Goal: Navigation & Orientation: Find specific page/section

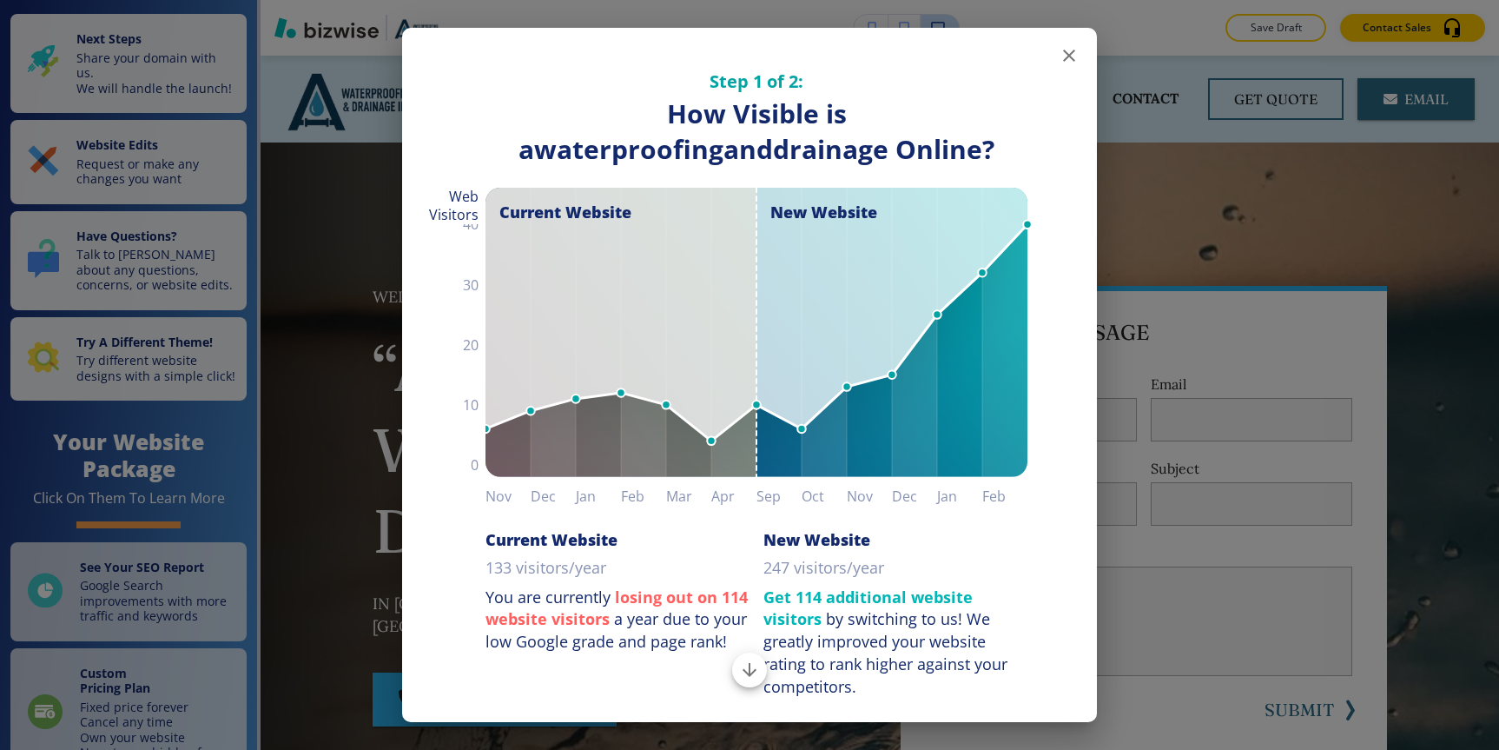
click at [1059, 63] on icon "button" at bounding box center [1069, 55] width 21 height 21
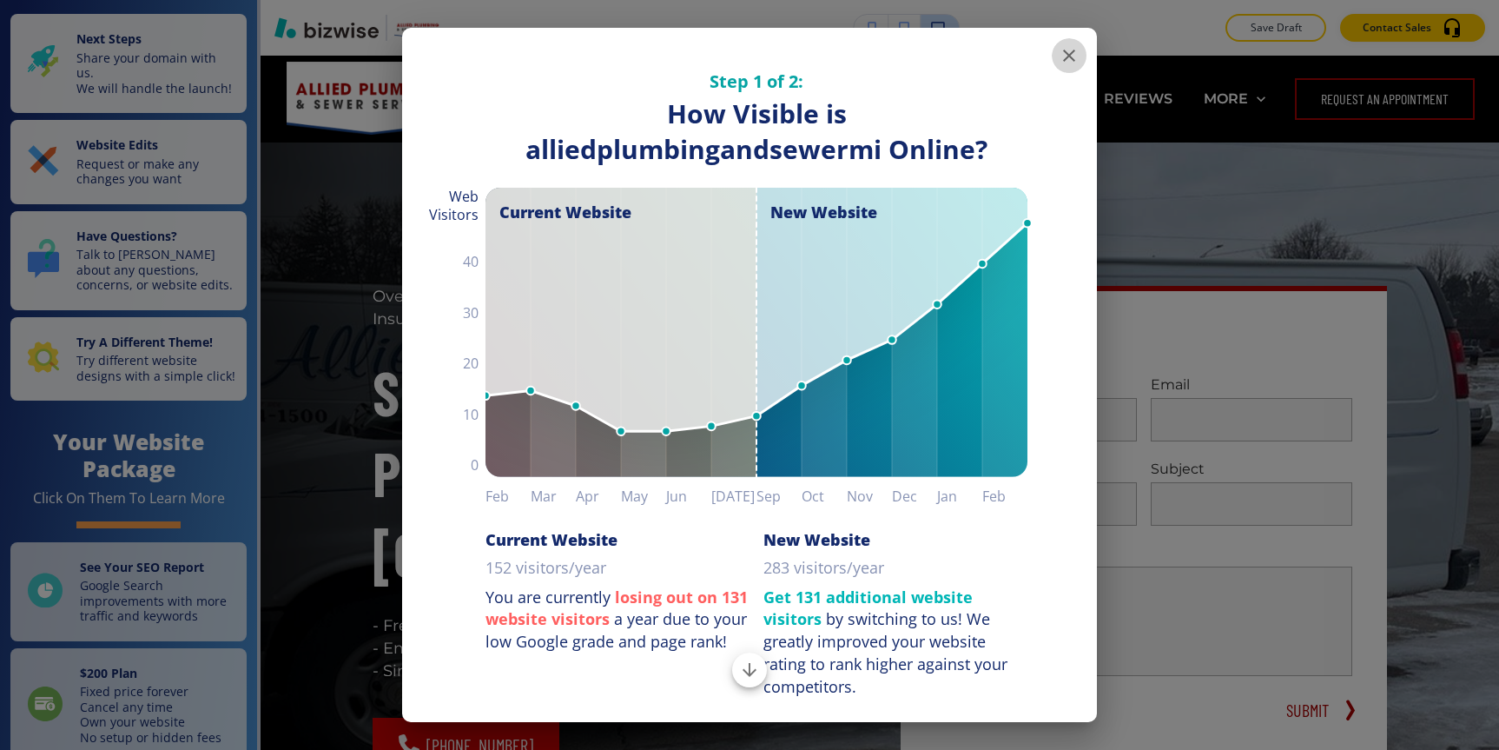
click at [1074, 45] on icon "button" at bounding box center [1069, 55] width 21 height 21
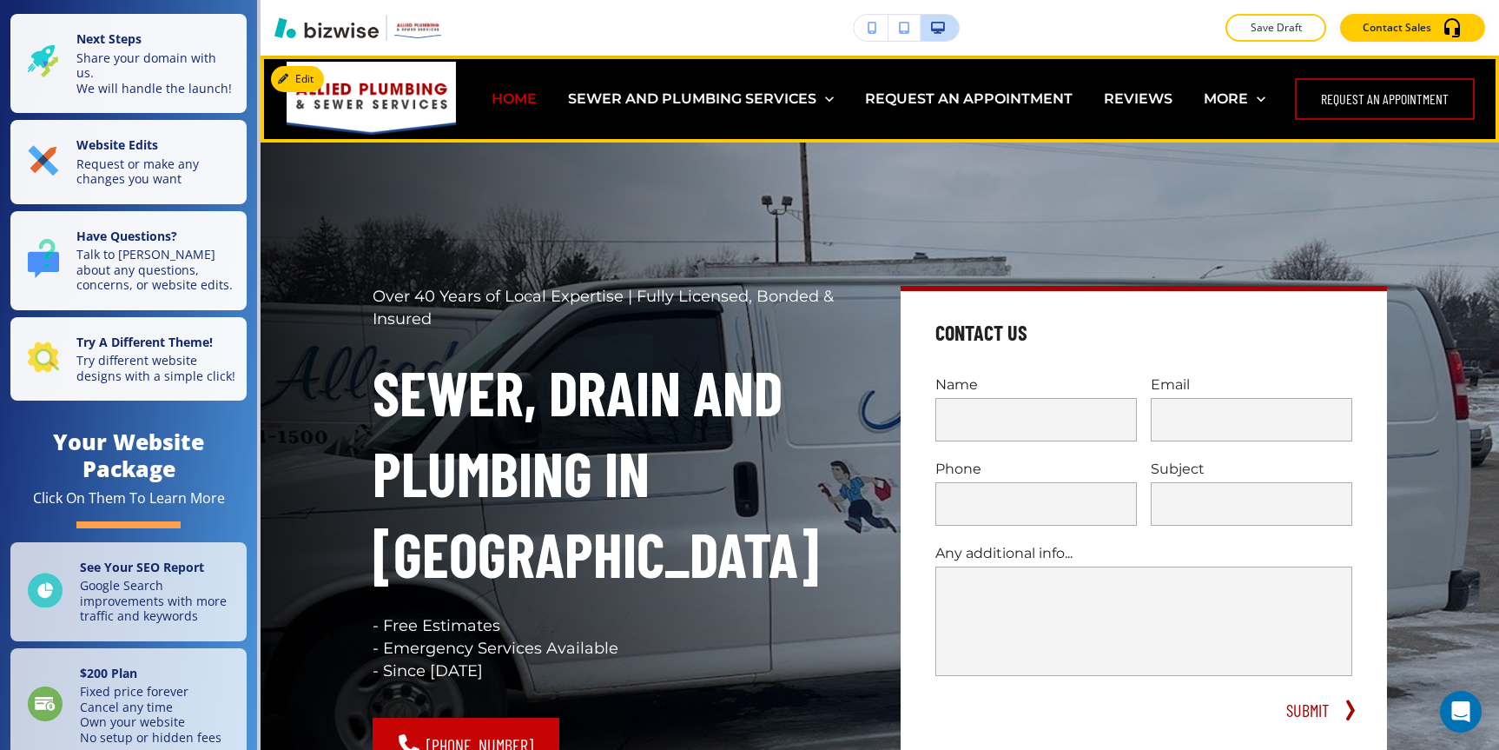
click at [518, 104] on p "HOME" at bounding box center [514, 99] width 45 height 20
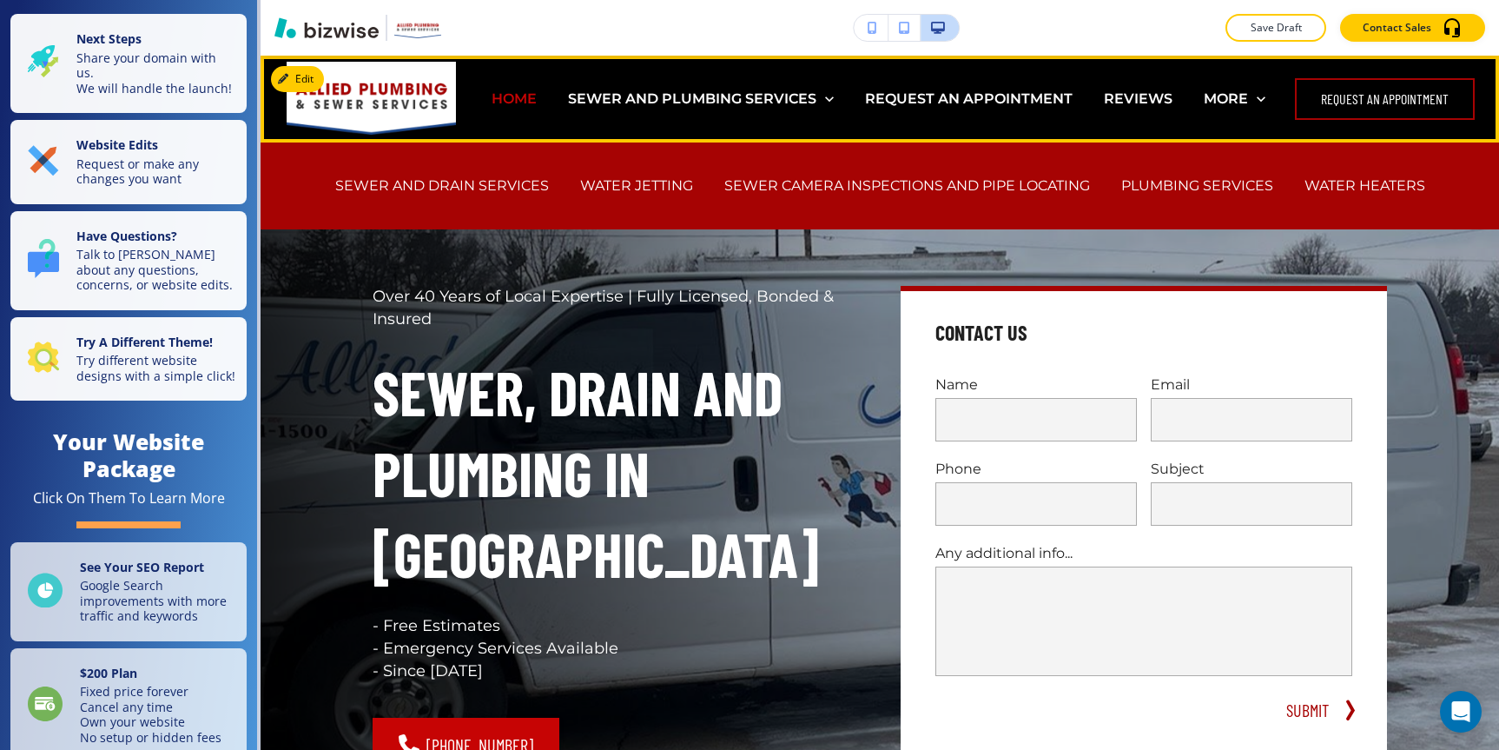
click at [525, 91] on p "HOME" at bounding box center [514, 99] width 45 height 20
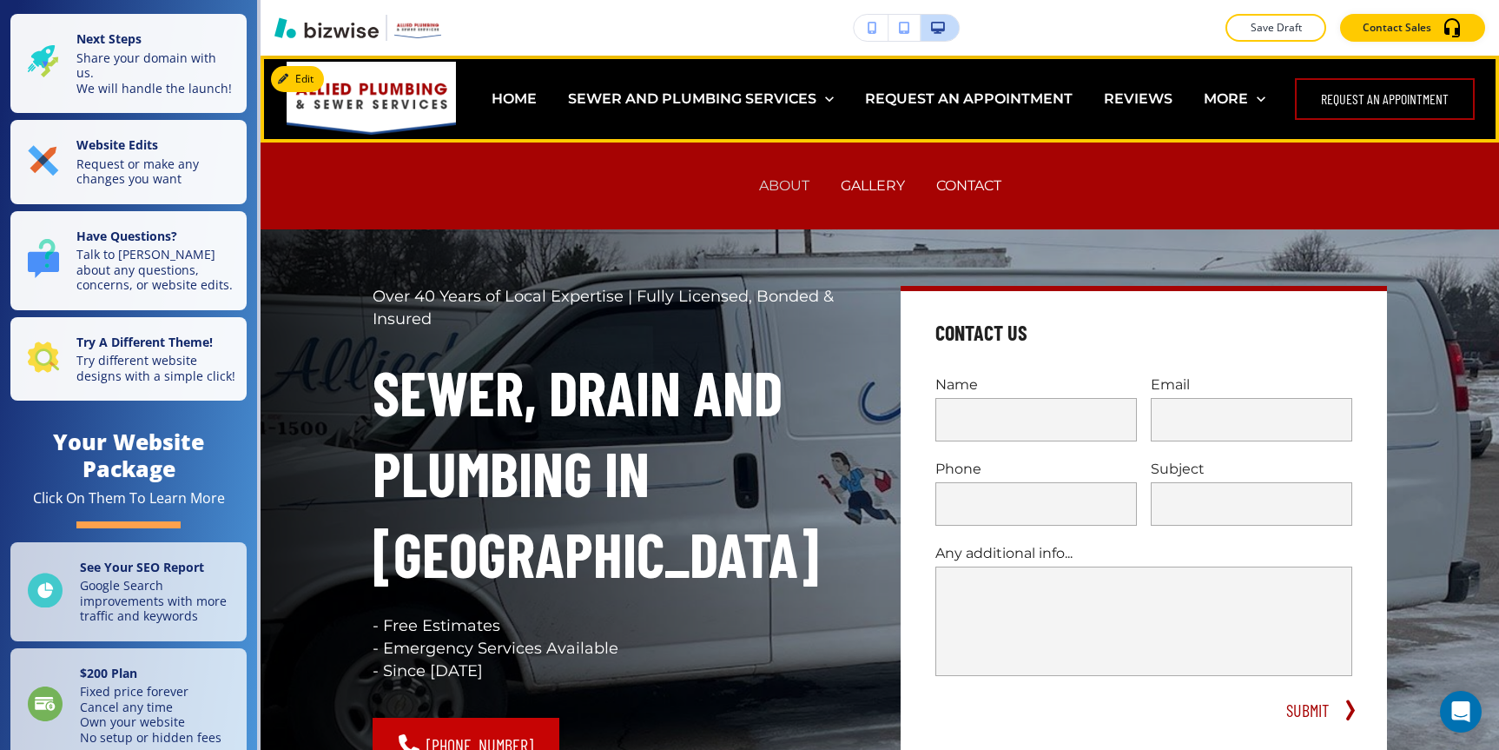
click at [774, 183] on p "ABOUT" at bounding box center [784, 185] width 50 height 20
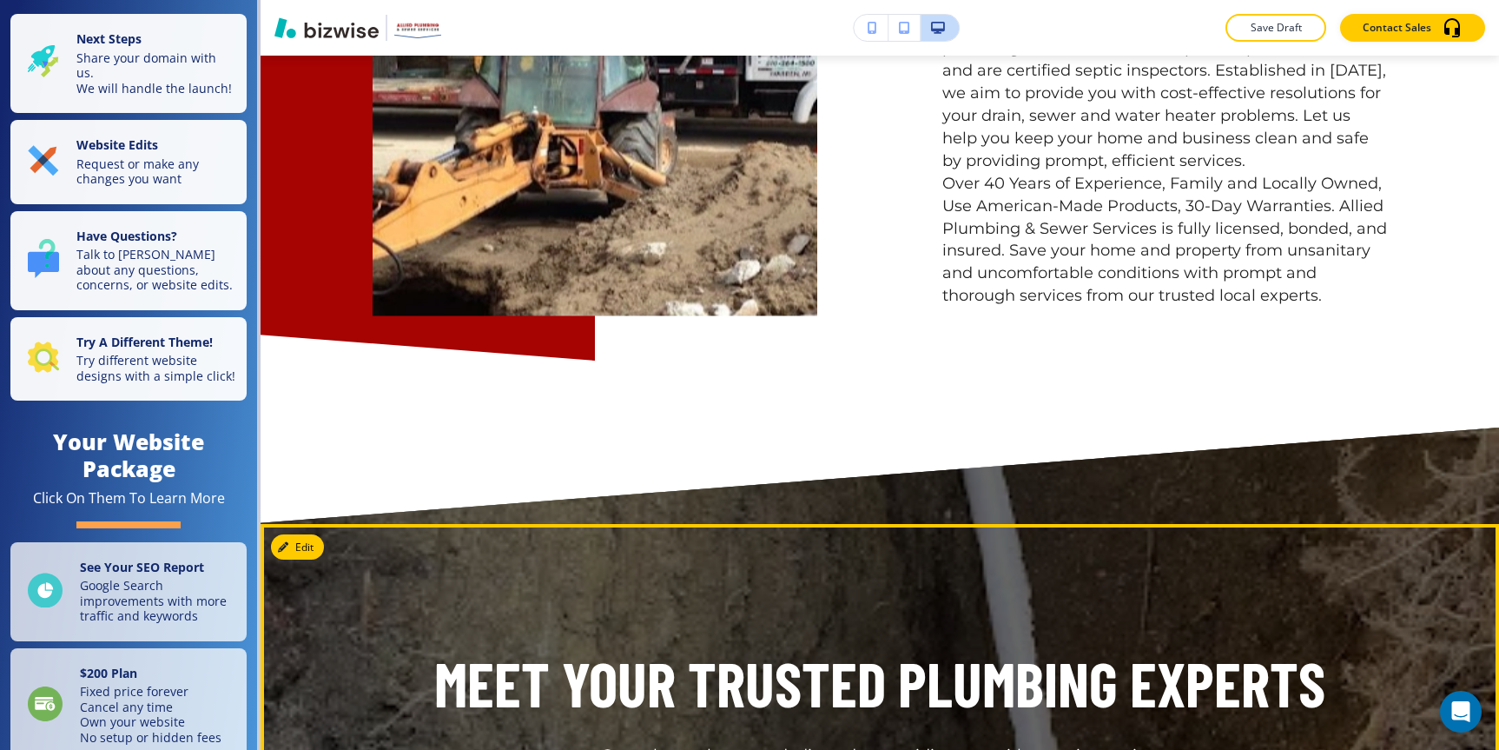
scroll to position [589, 0]
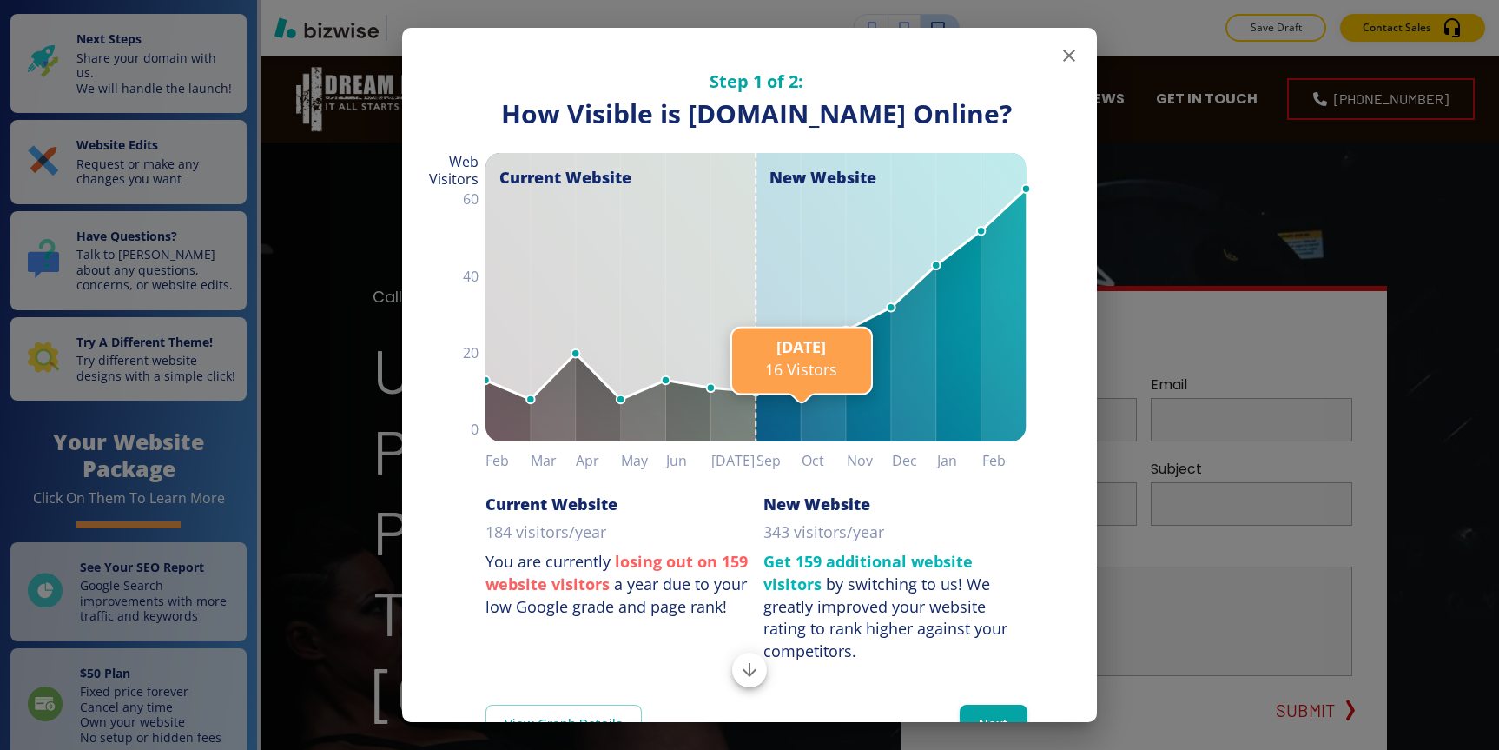
scroll to position [96, 0]
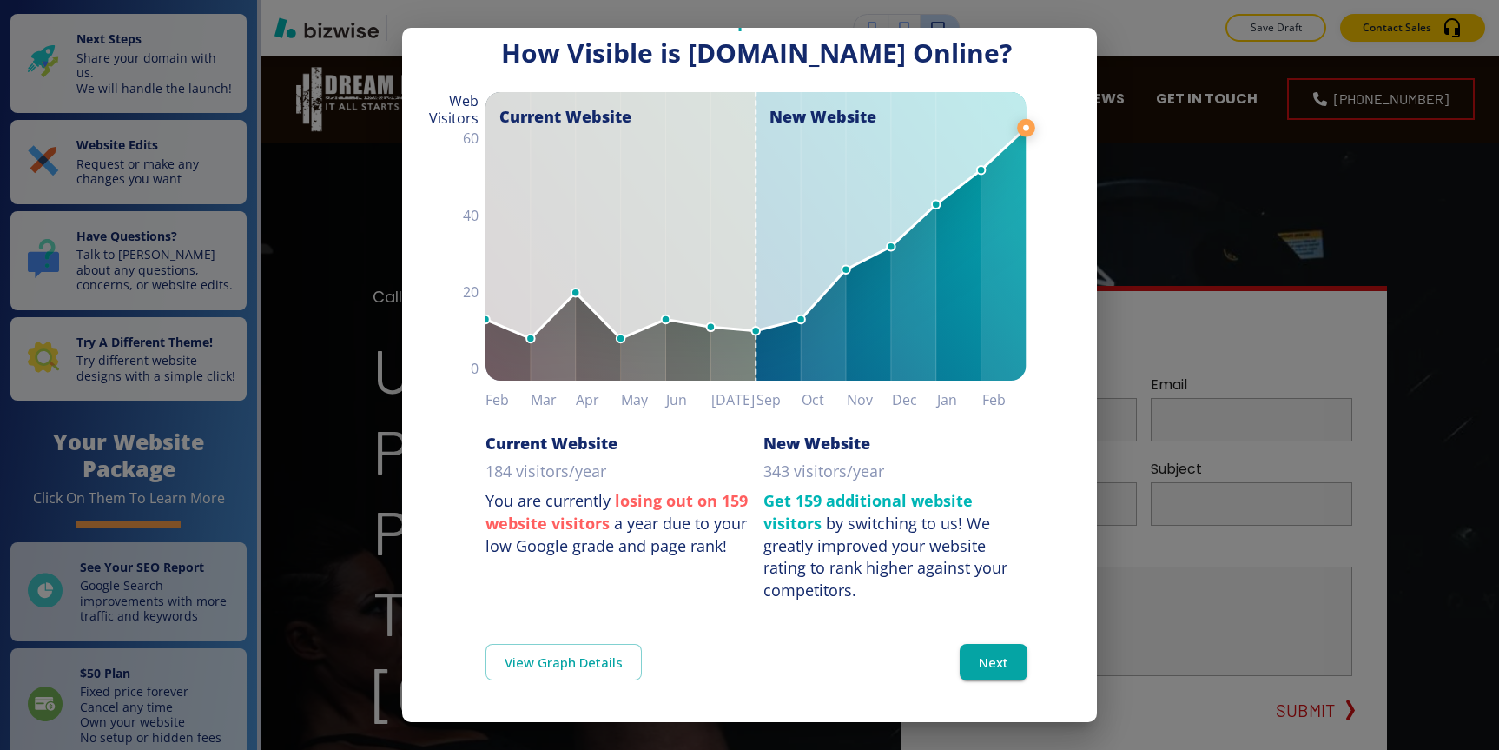
click at [1028, 685] on line at bounding box center [1028, 127] width 0 height 1506
click at [1006, 674] on button "Next" at bounding box center [994, 662] width 68 height 36
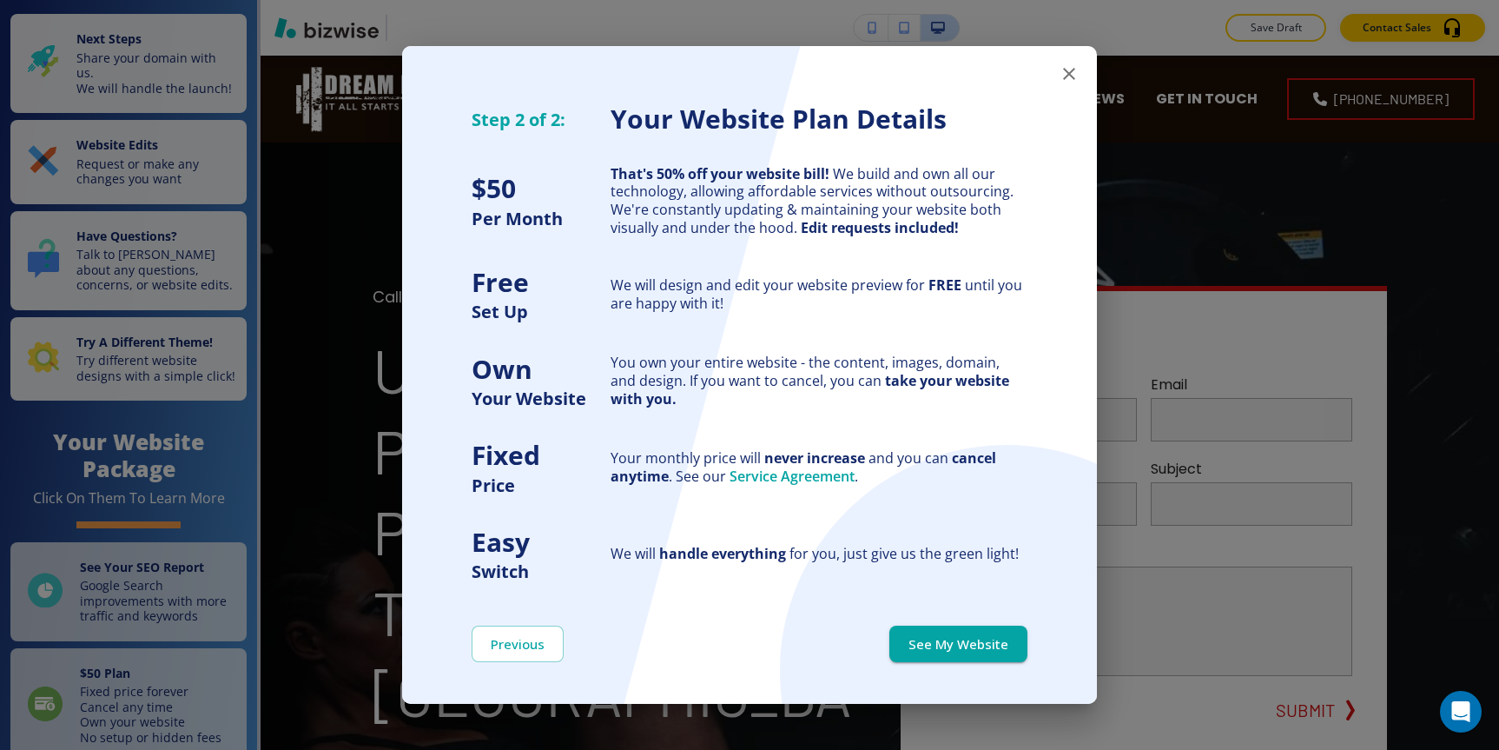
click at [1071, 55] on div "Step 2 of 2: Your Website Plan Details $ 50 Per Month That's 50% off your websi…" at bounding box center [749, 300] width 695 height 565
click at [1071, 71] on icon "button" at bounding box center [1069, 74] width 12 height 12
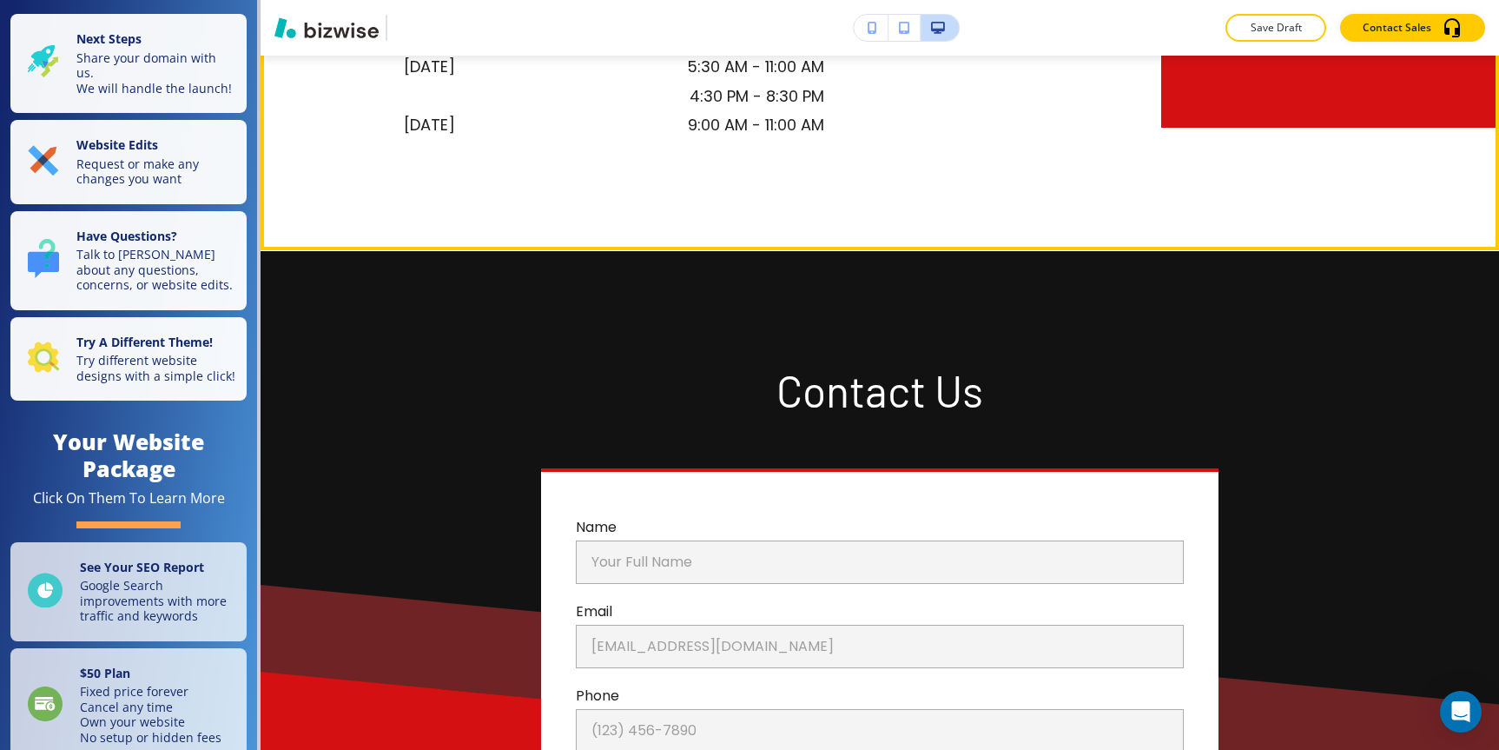
scroll to position [7994, 0]
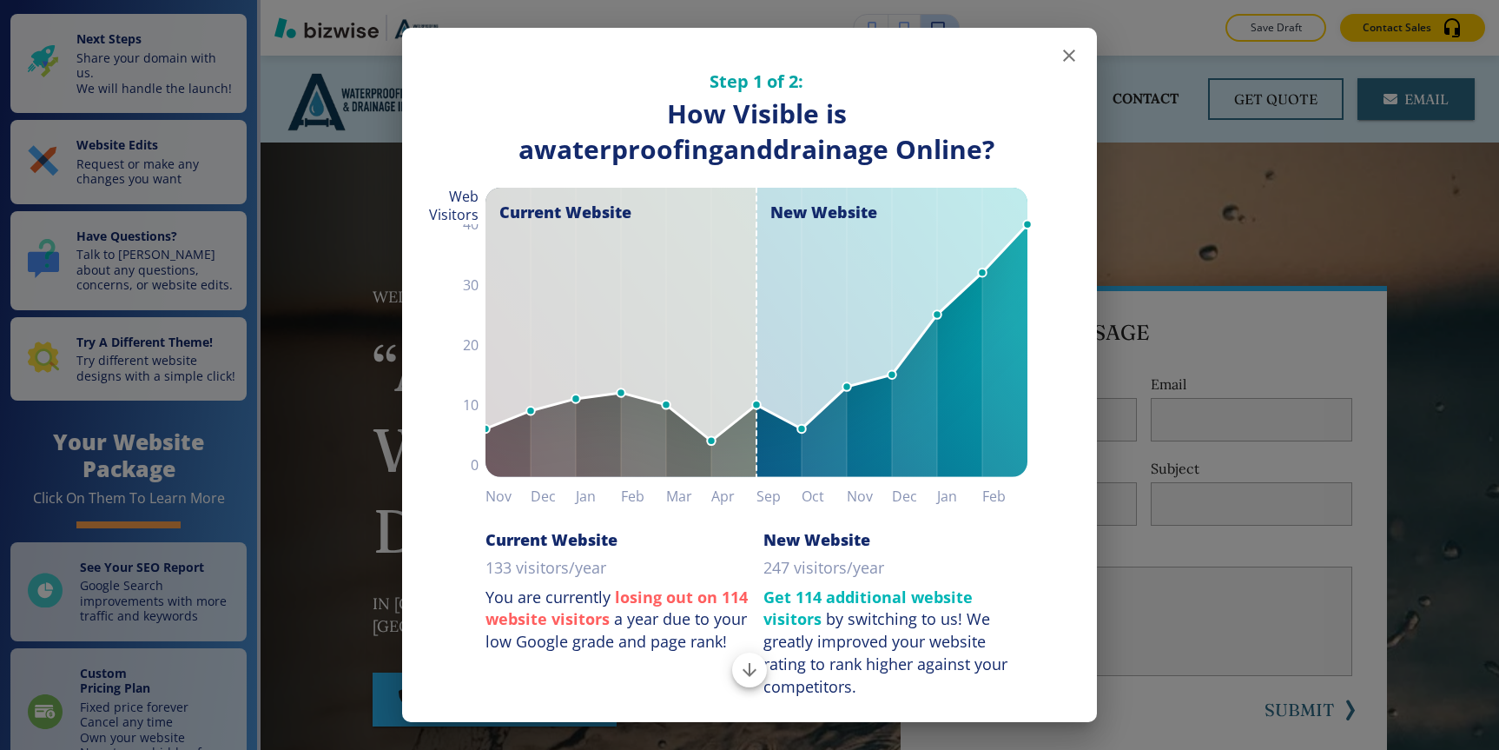
scroll to position [96, 0]
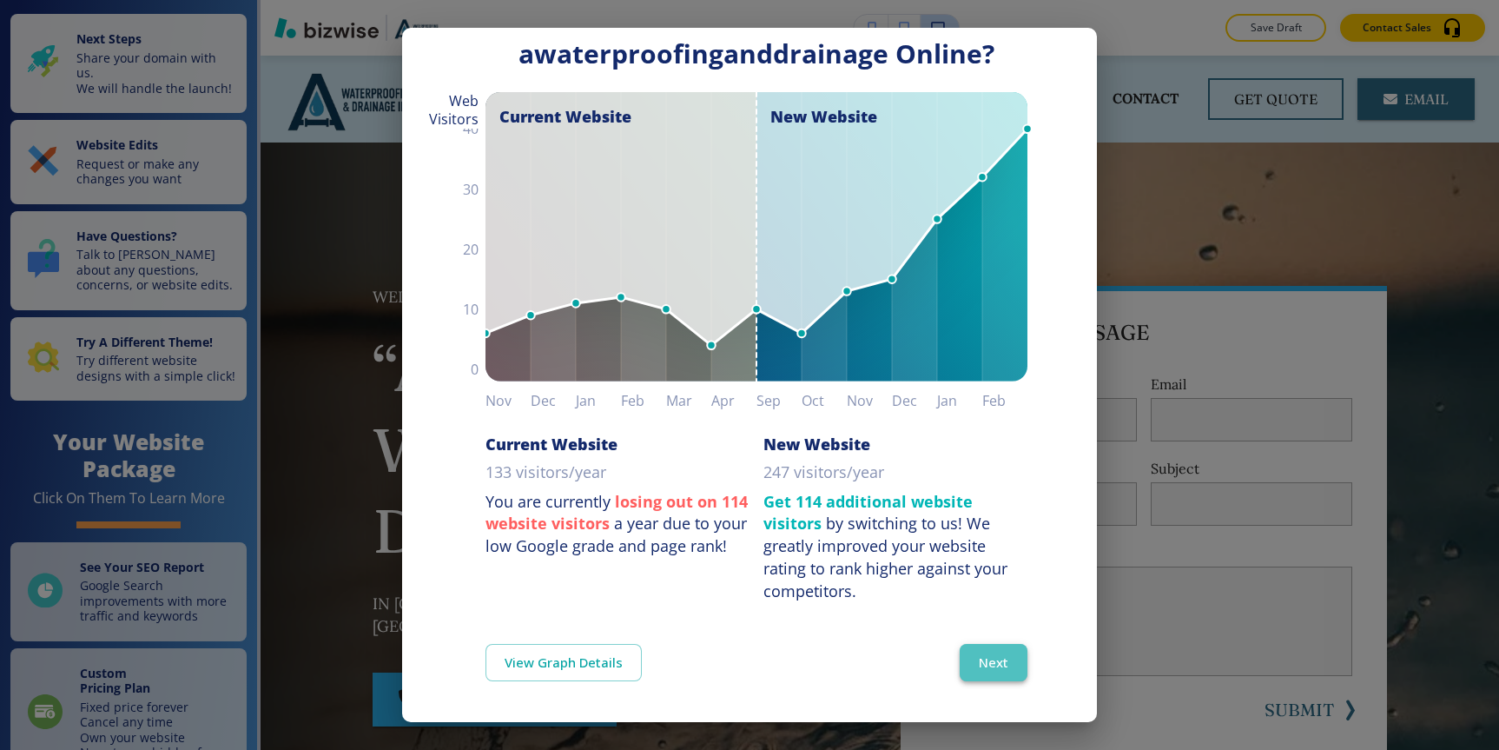
click at [996, 662] on button "Next" at bounding box center [994, 662] width 68 height 36
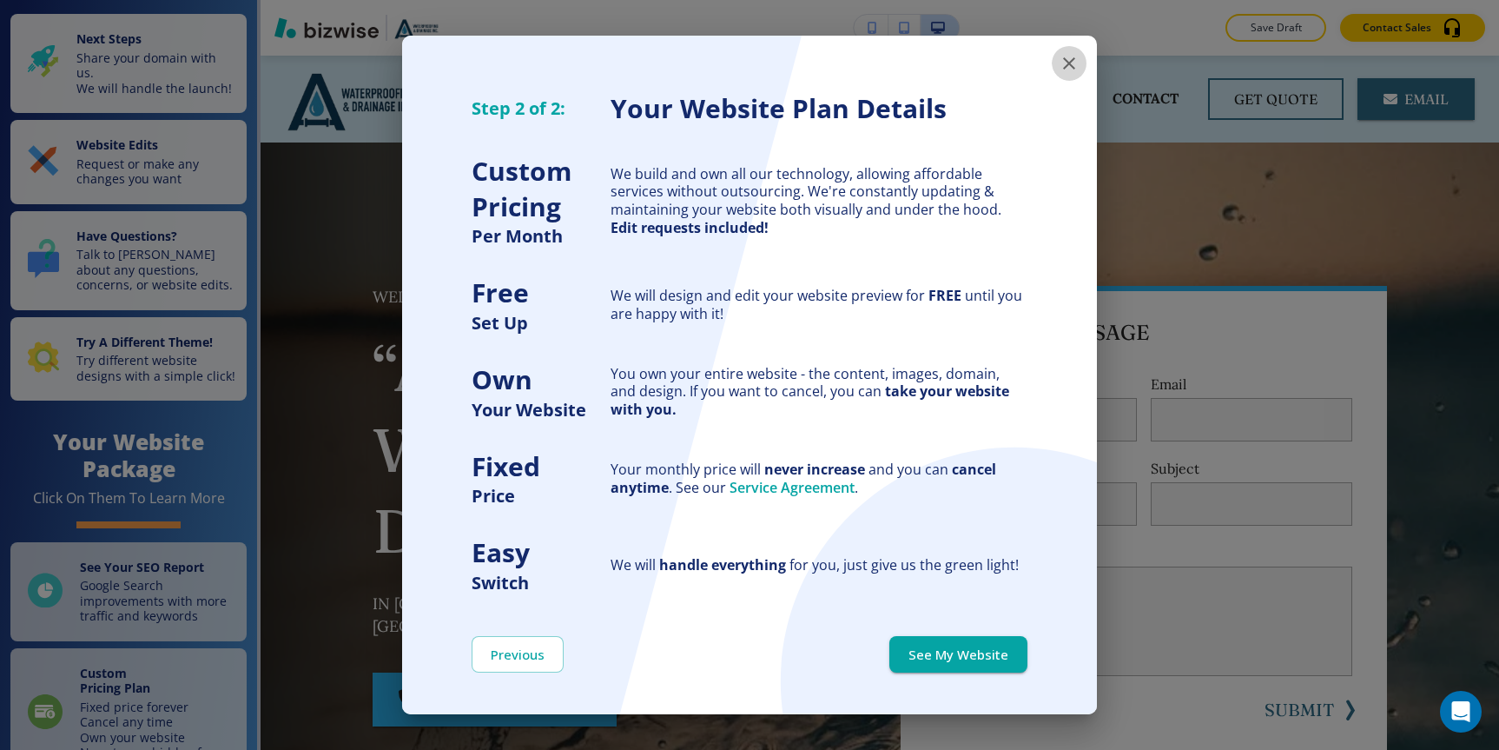
click at [1072, 68] on icon "button" at bounding box center [1069, 63] width 21 height 21
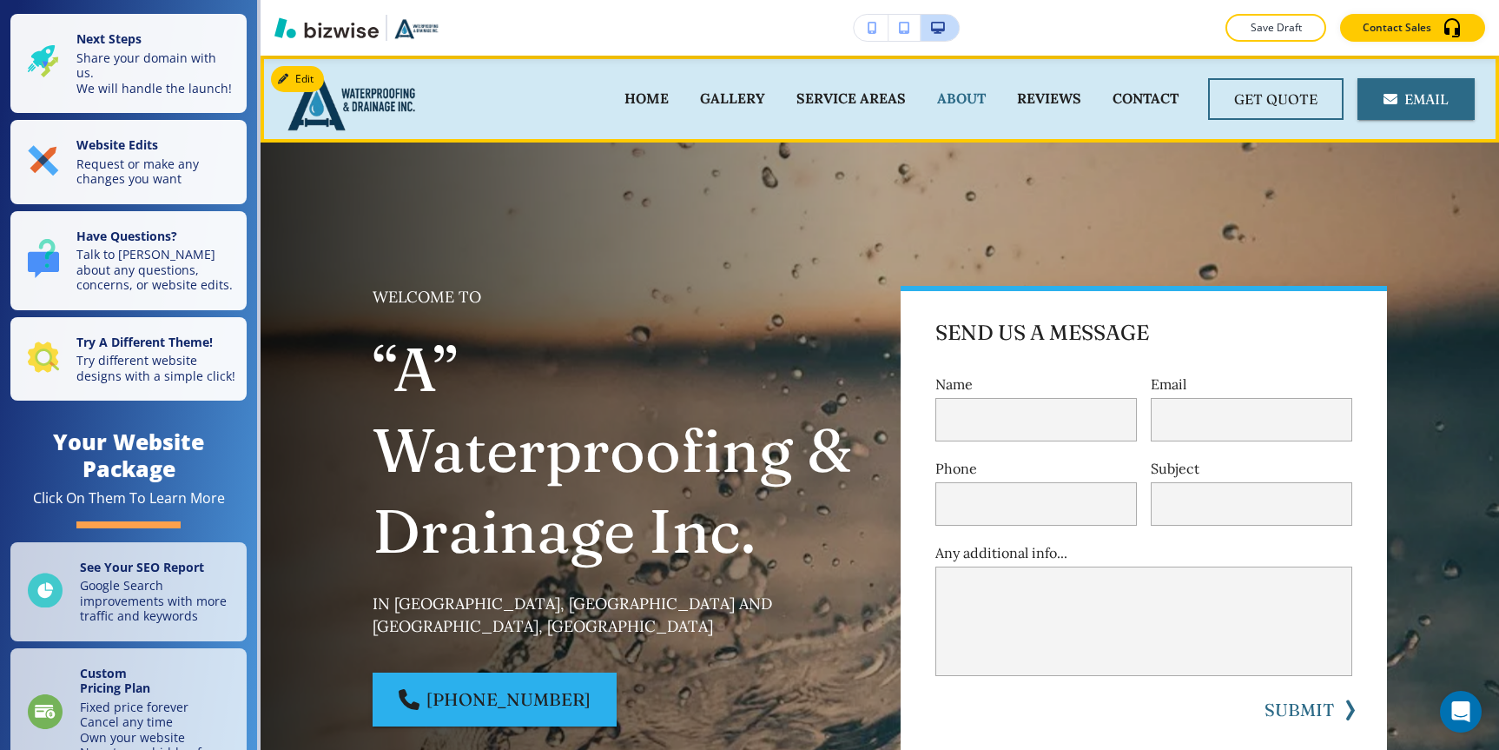
click at [946, 89] on p "ABOUT" at bounding box center [961, 99] width 49 height 20
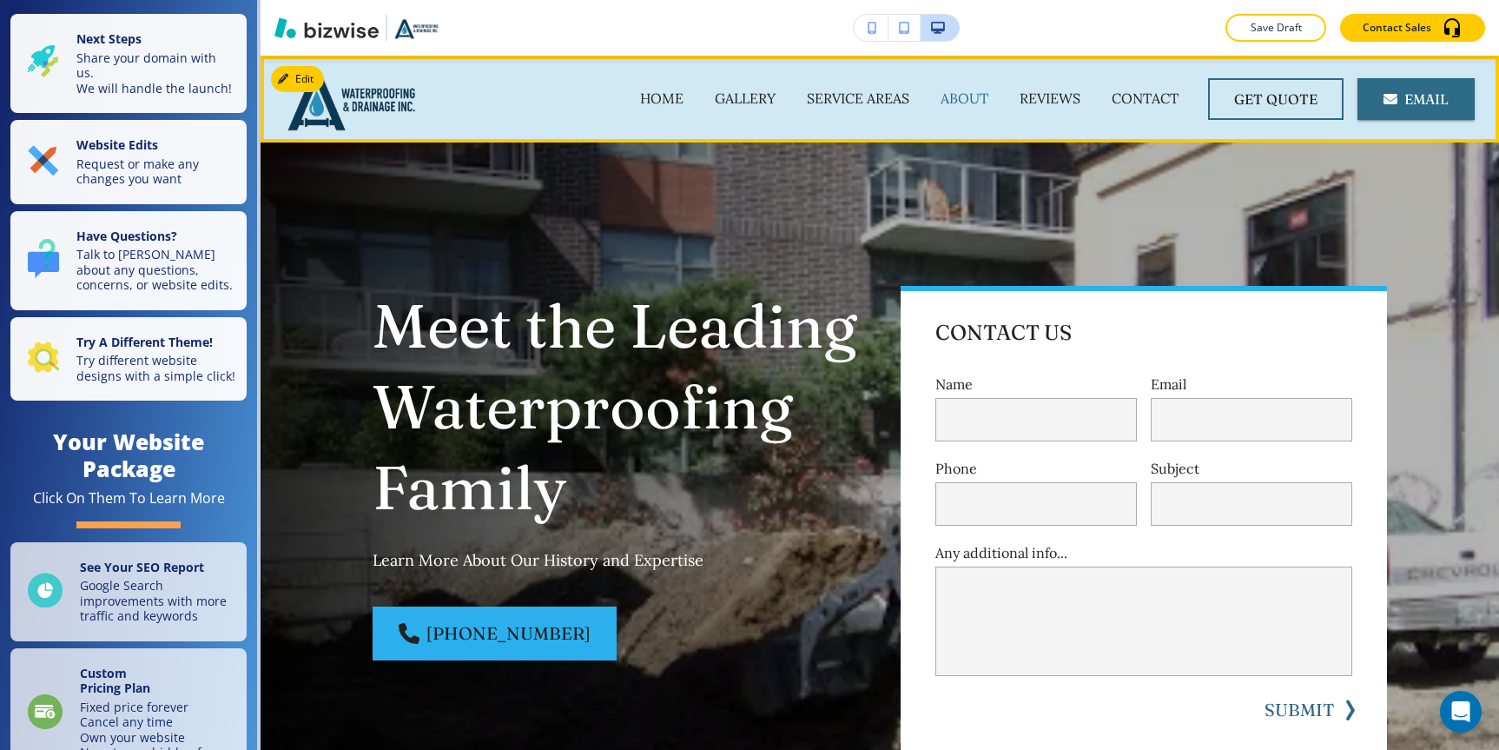
click at [950, 93] on p "ABOUT" at bounding box center [965, 99] width 48 height 20
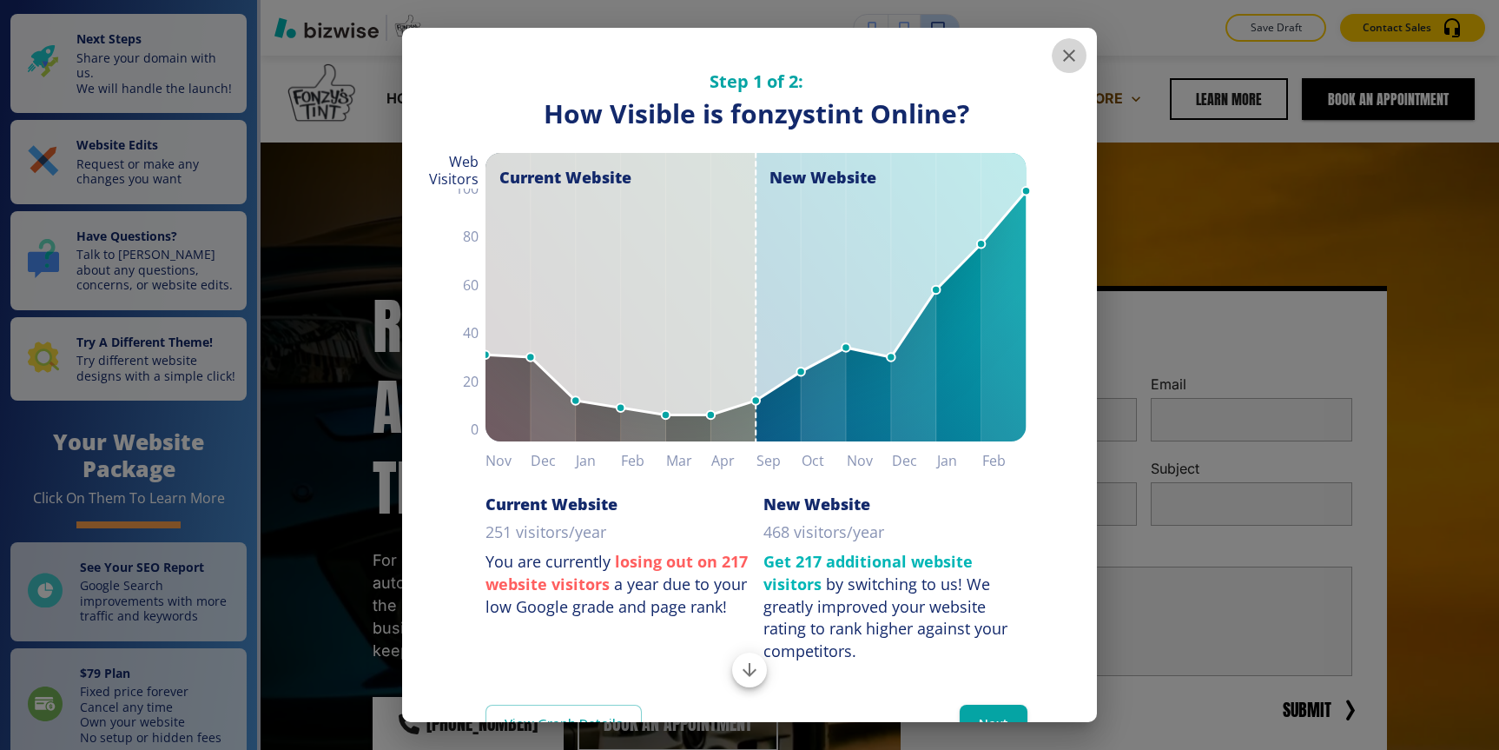
click at [1067, 59] on icon "button" at bounding box center [1069, 55] width 21 height 21
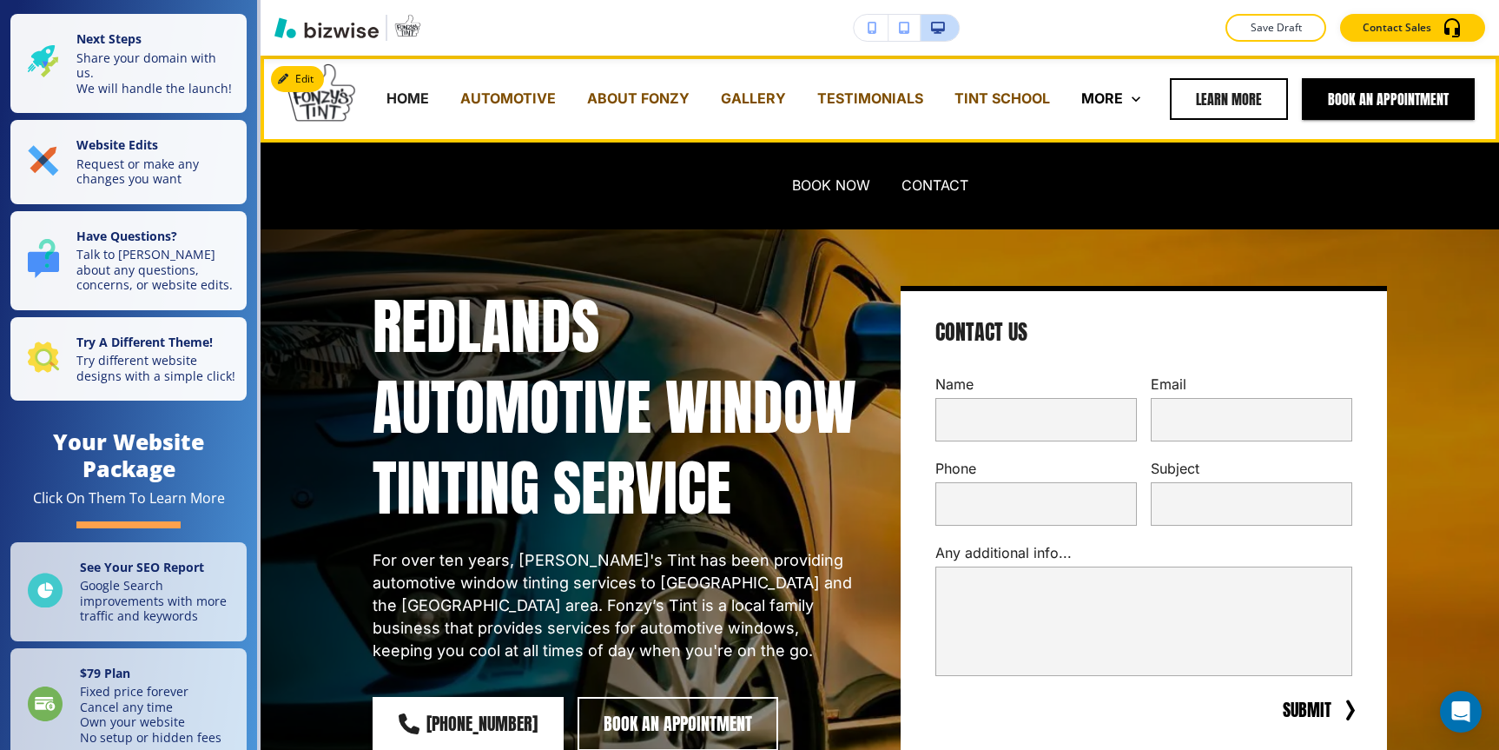
click at [1120, 99] on p "MORE" at bounding box center [1103, 99] width 42 height 20
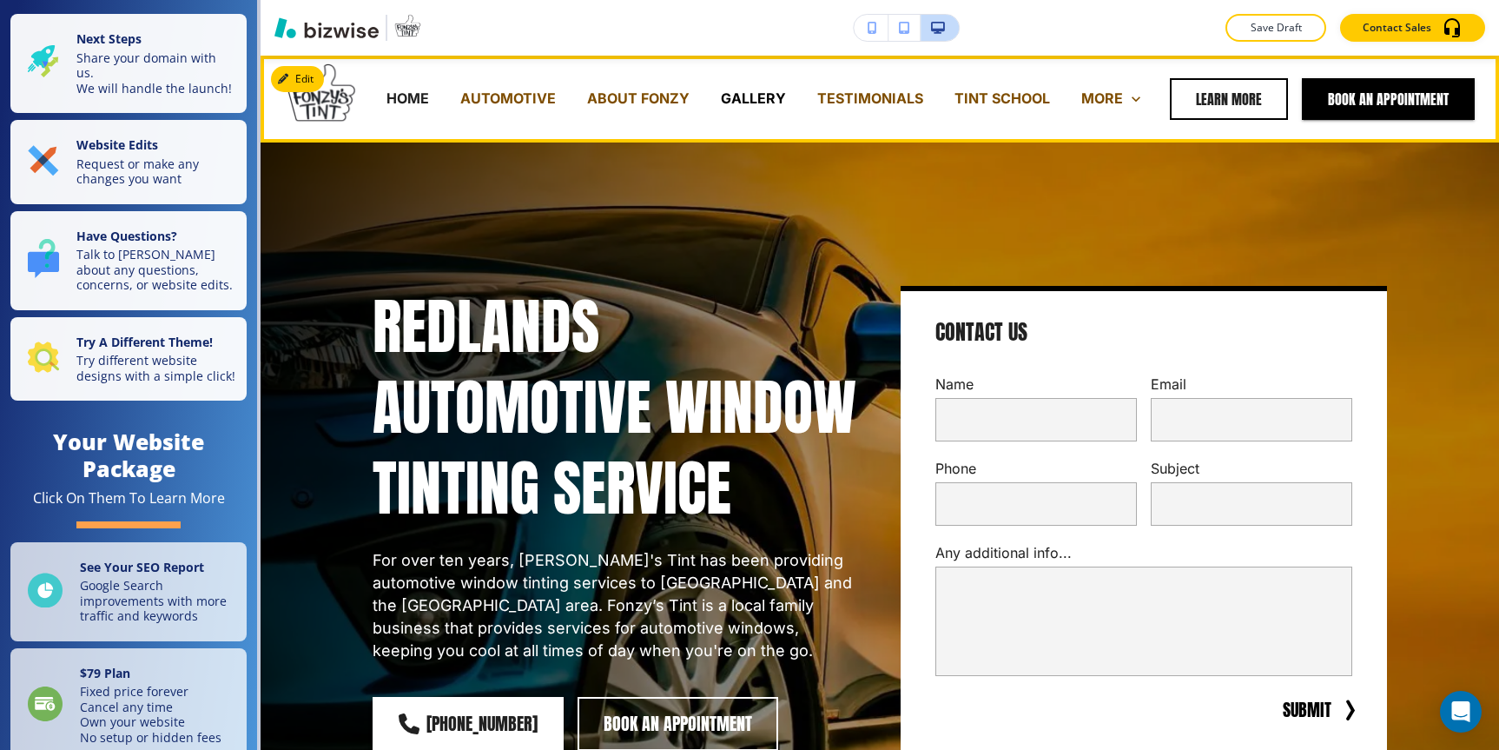
click at [766, 107] on p "GALLERY" at bounding box center [753, 99] width 65 height 20
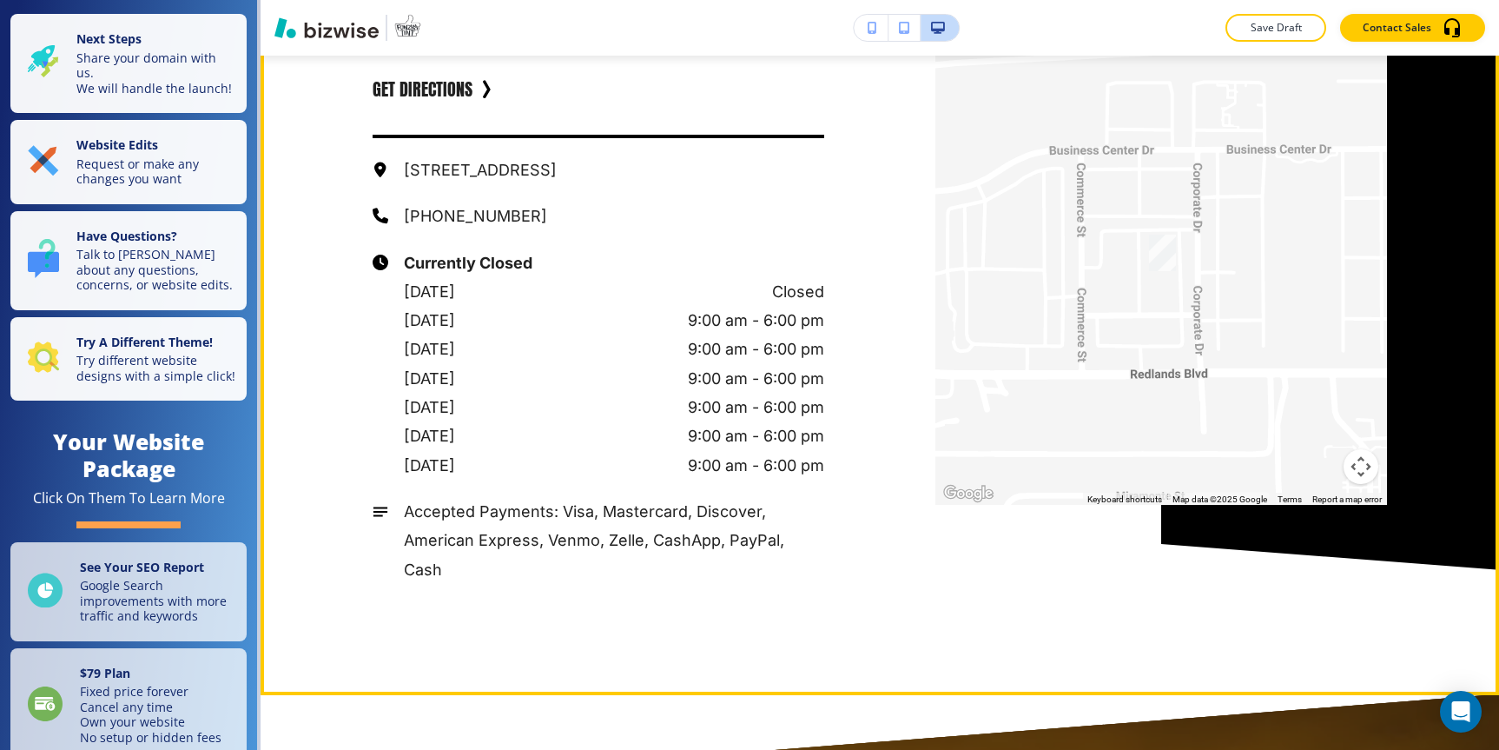
scroll to position [3202, 0]
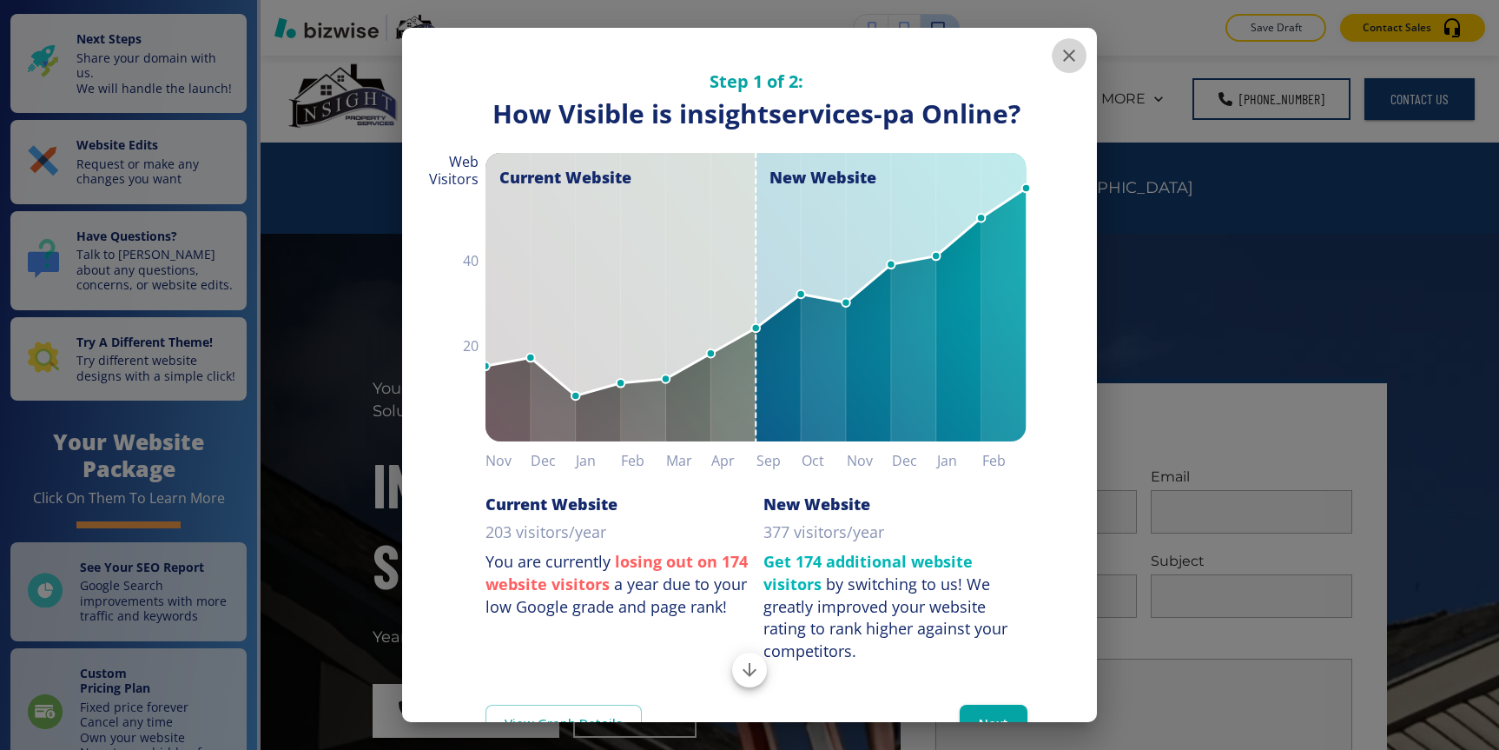
click at [1068, 50] on icon "button" at bounding box center [1069, 55] width 21 height 21
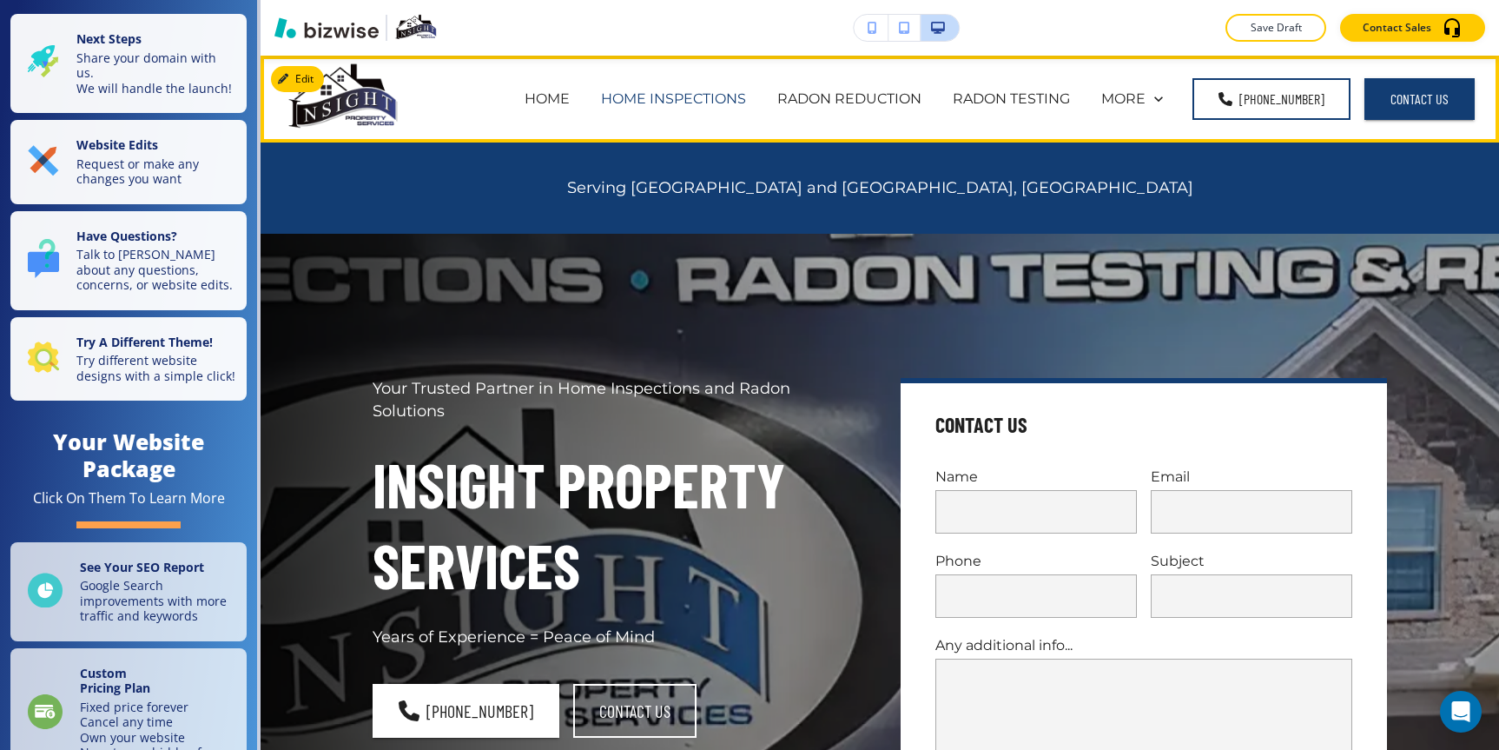
click at [704, 89] on p "HOME INSPECTIONS" at bounding box center [673, 99] width 145 height 20
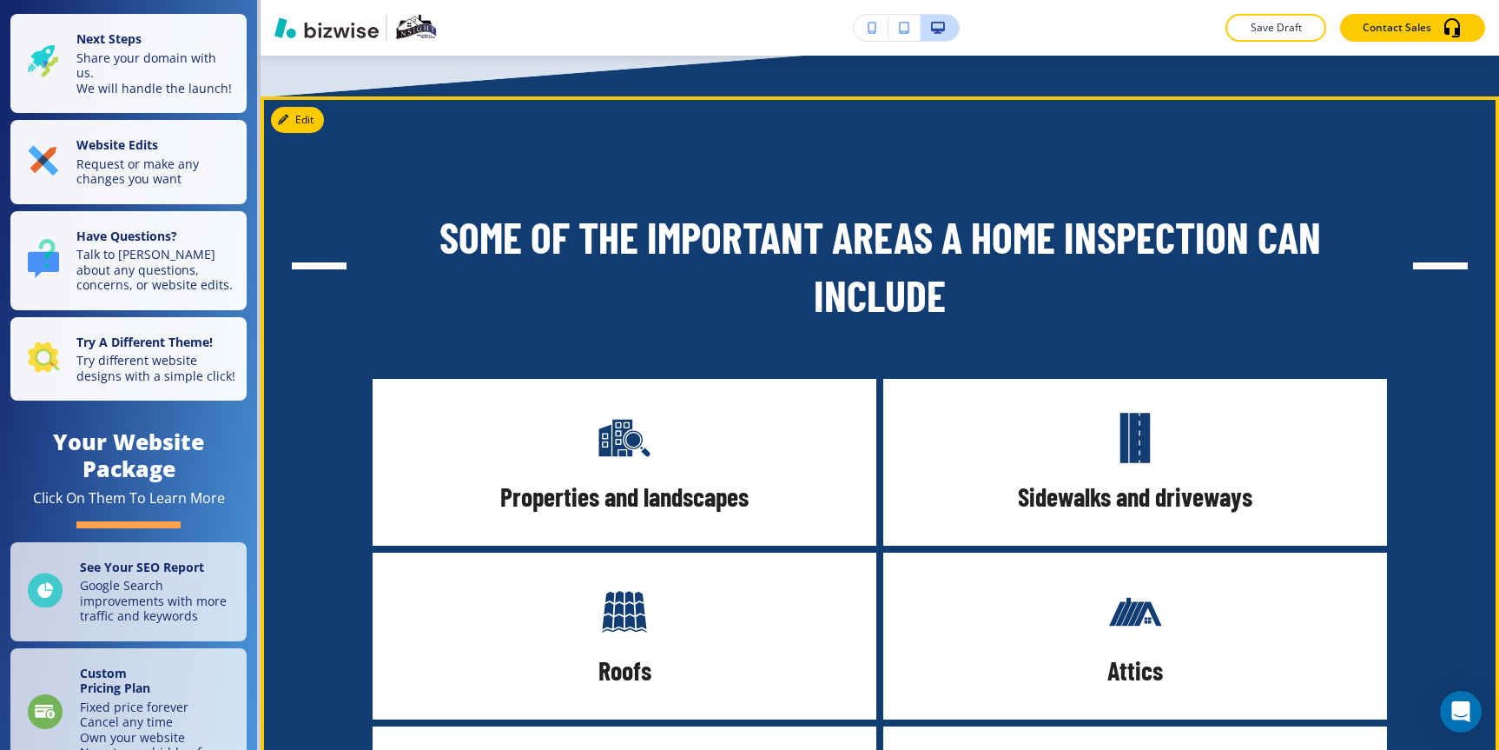
scroll to position [2779, 0]
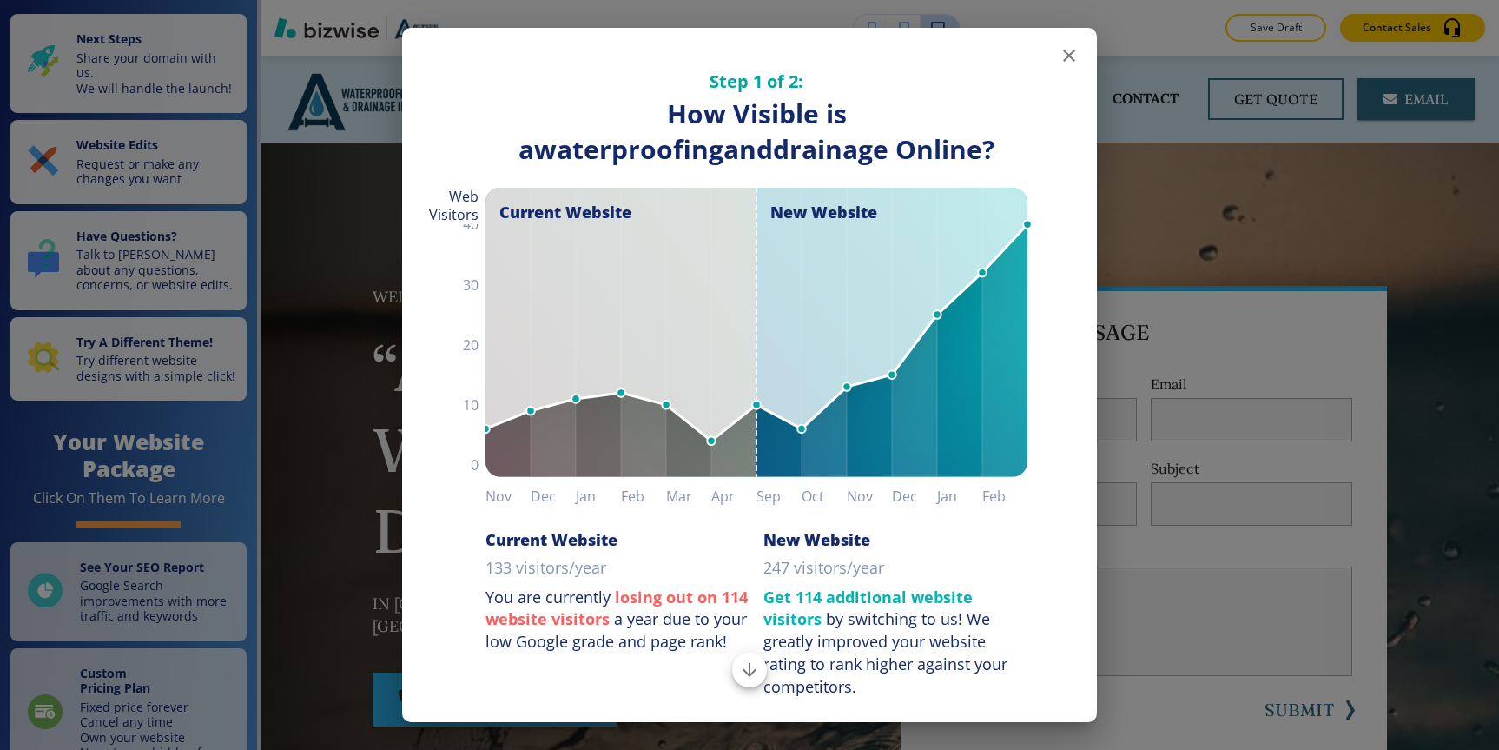
click at [1082, 57] on button "button" at bounding box center [1069, 55] width 35 height 35
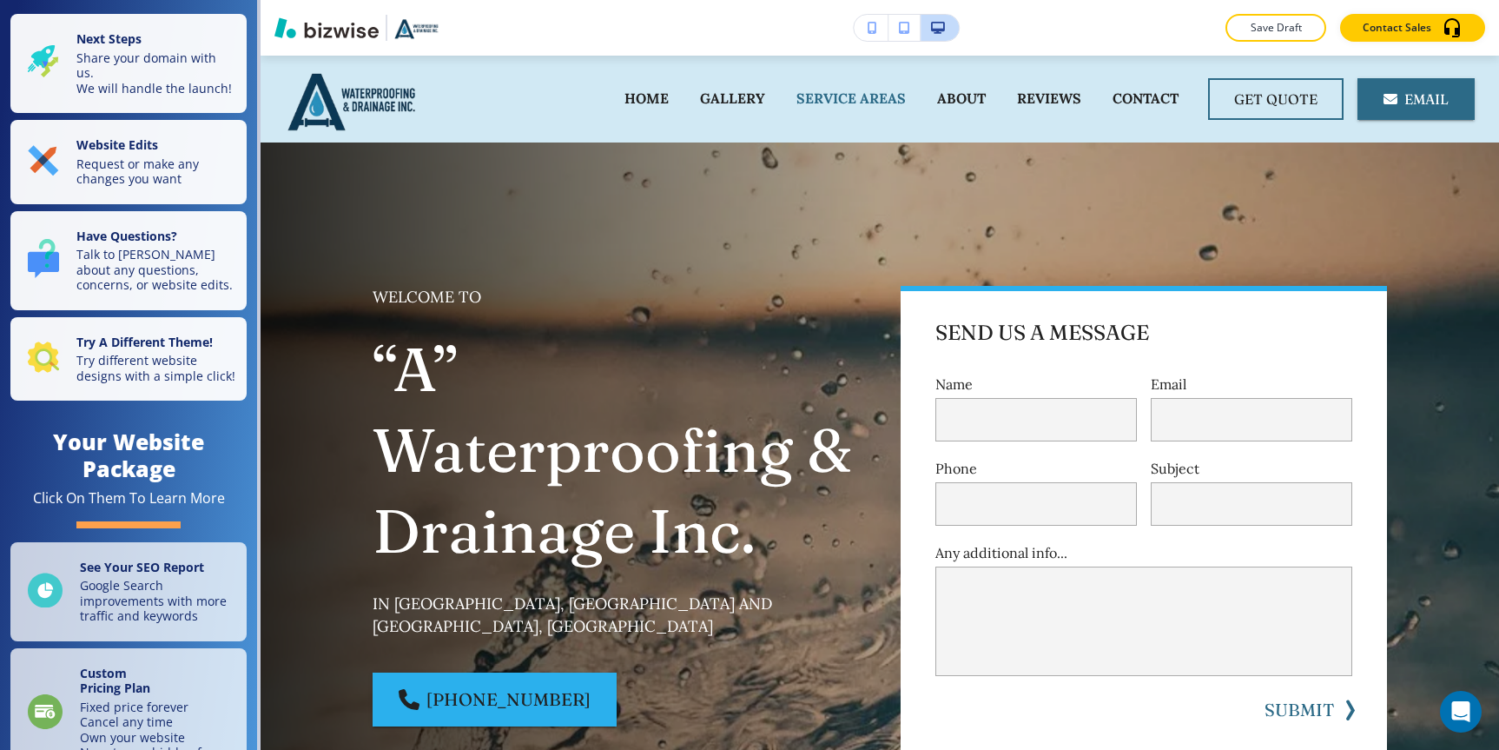
click at [891, 93] on p "SERVICE AREAS" at bounding box center [851, 99] width 109 height 20
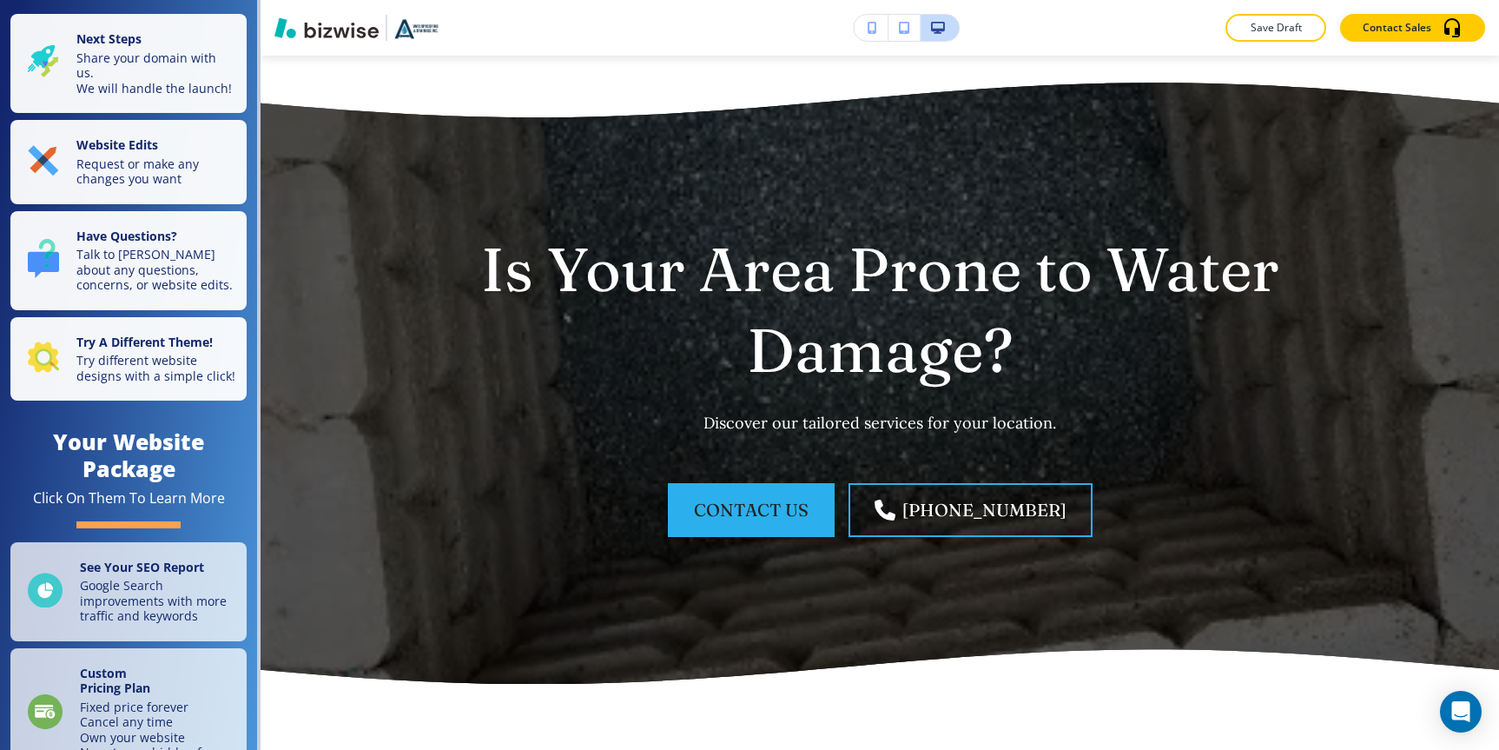
scroll to position [1151, 0]
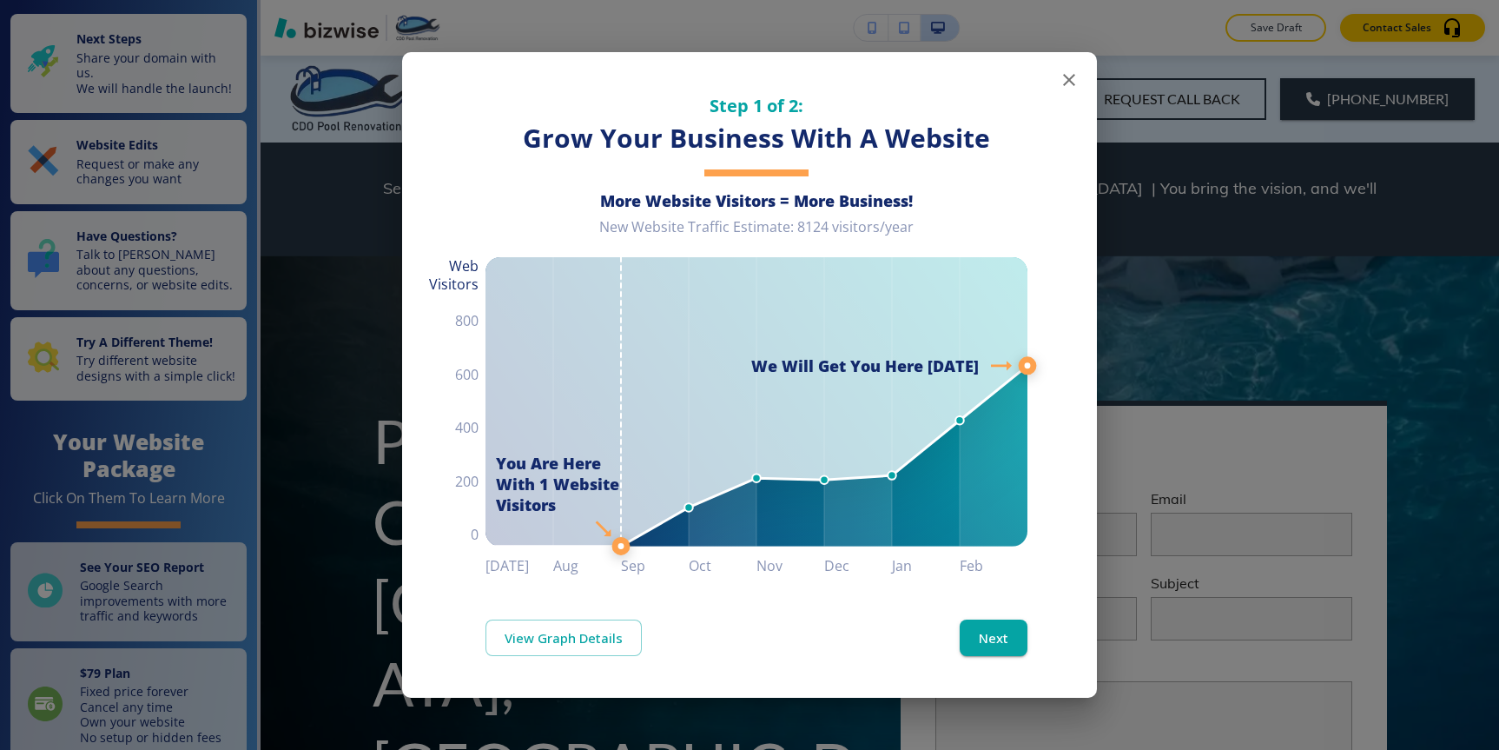
click at [1076, 74] on icon "button" at bounding box center [1069, 80] width 21 height 21
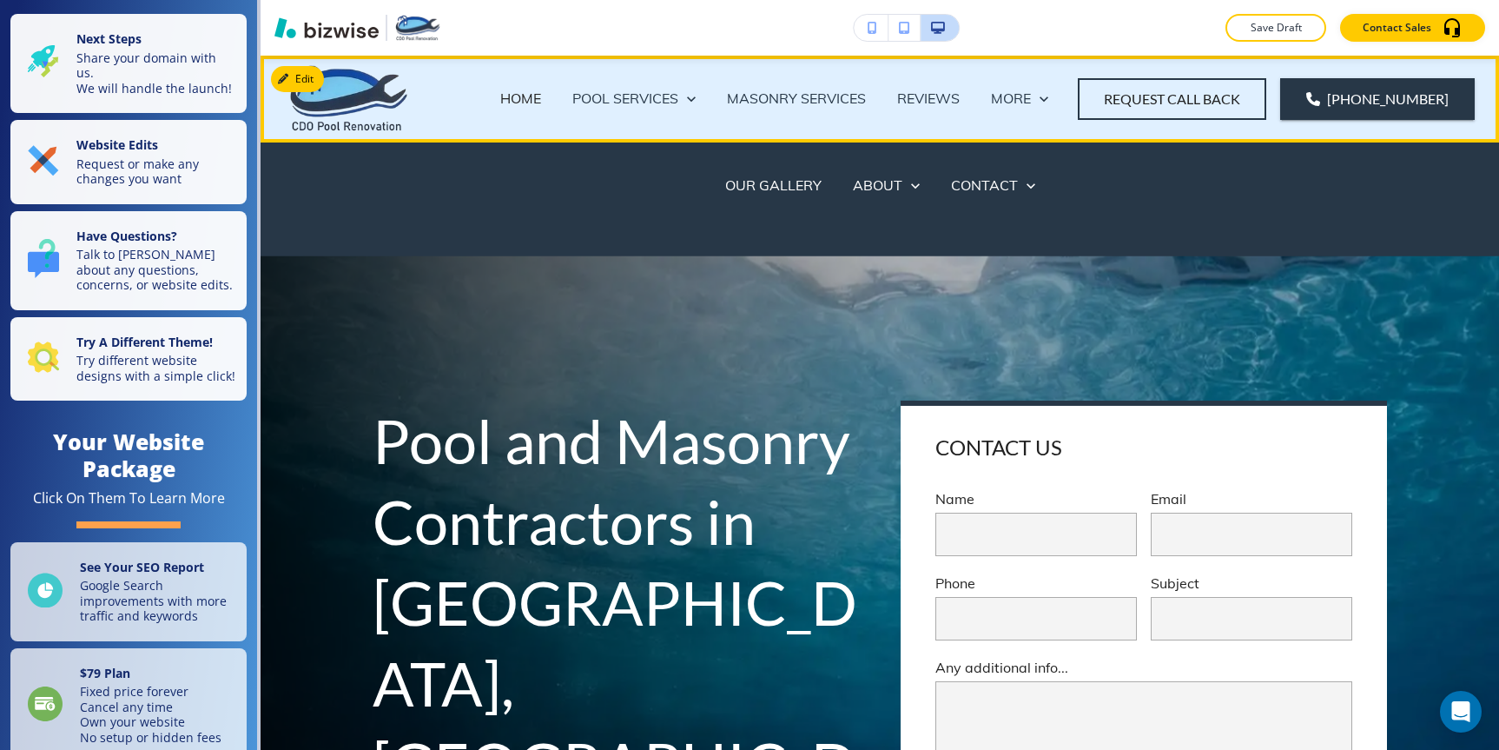
click at [1031, 91] on p "MORE" at bounding box center [1011, 99] width 40 height 20
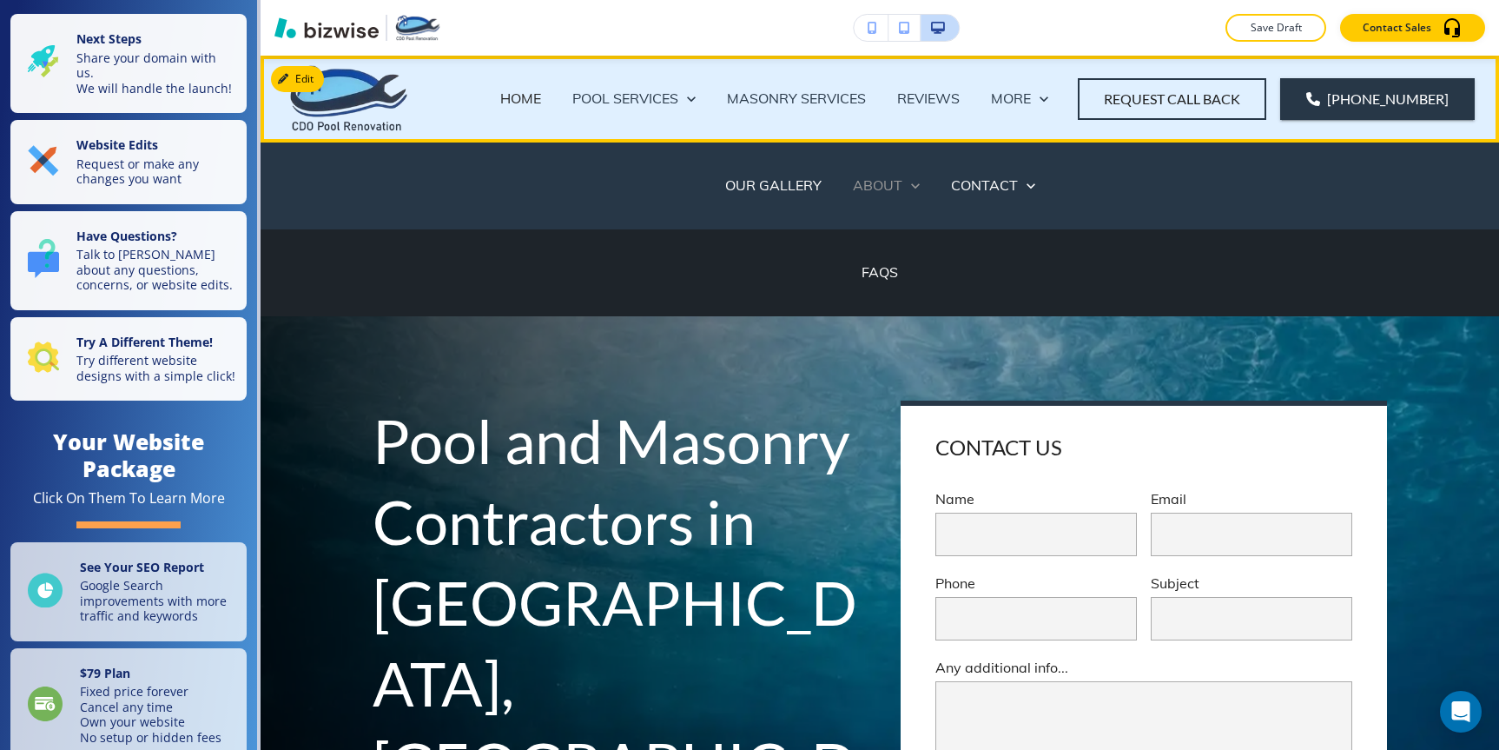
click at [866, 195] on p "ABOUT" at bounding box center [878, 185] width 50 height 20
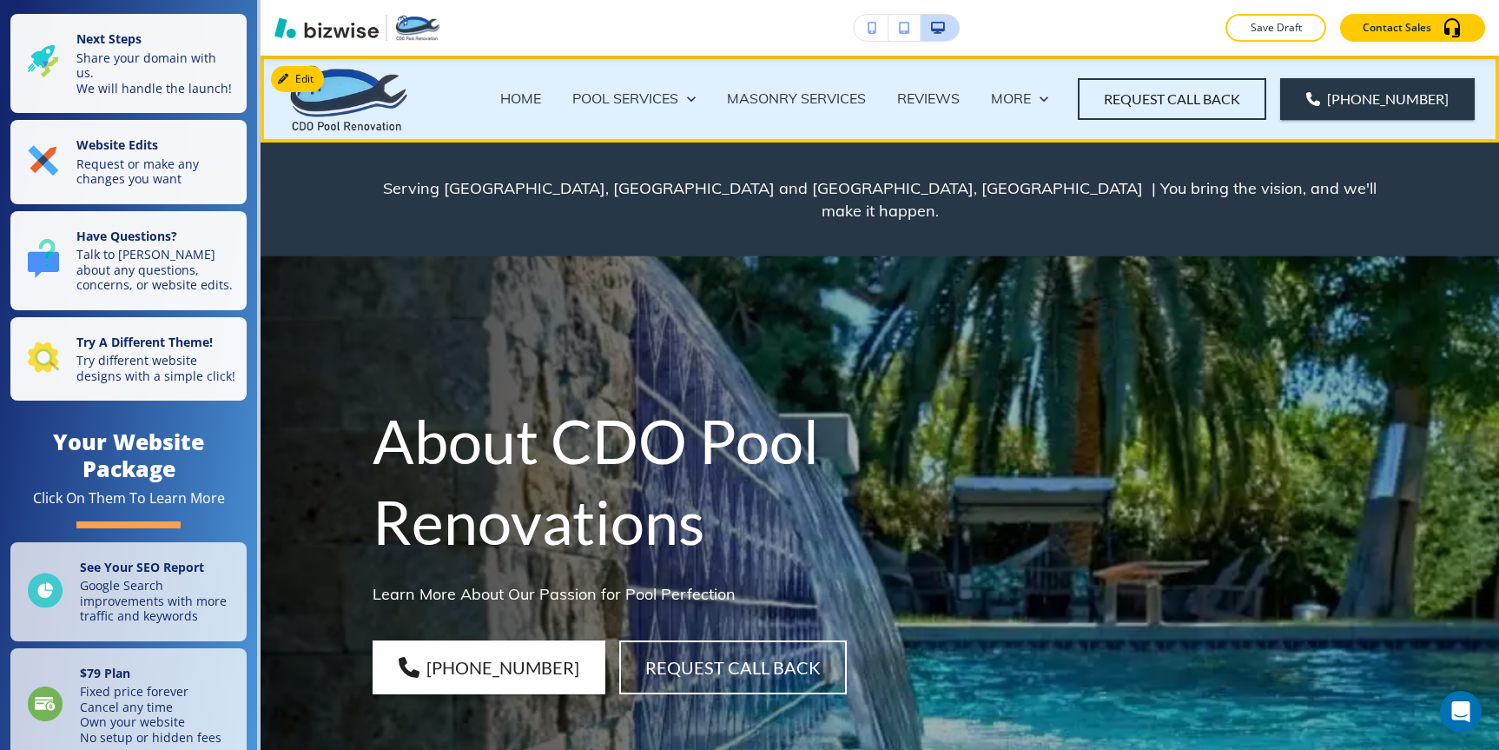
click at [534, 94] on p "HOME" at bounding box center [520, 99] width 41 height 20
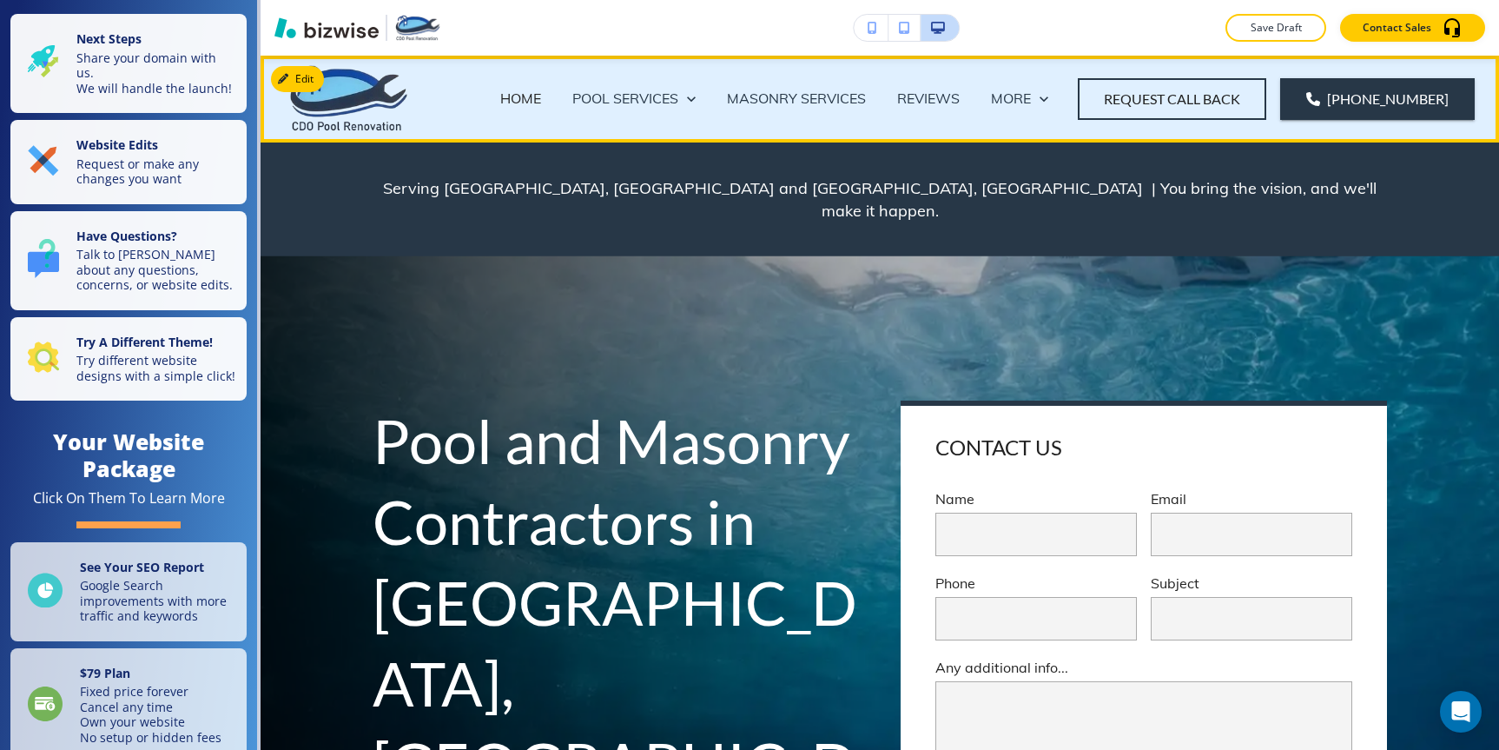
click at [858, 90] on p "MASONRY SERVICES" at bounding box center [796, 99] width 139 height 20
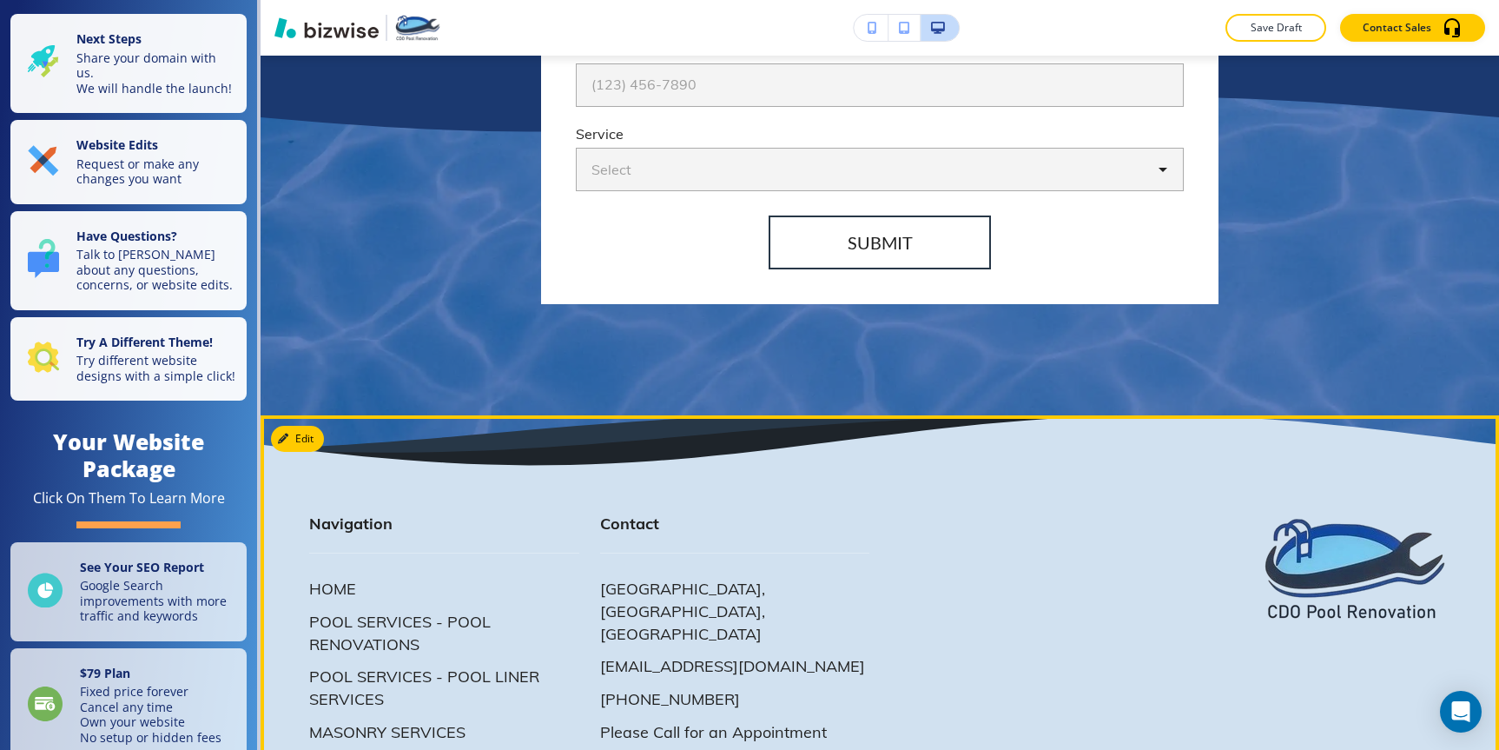
scroll to position [7704, 0]
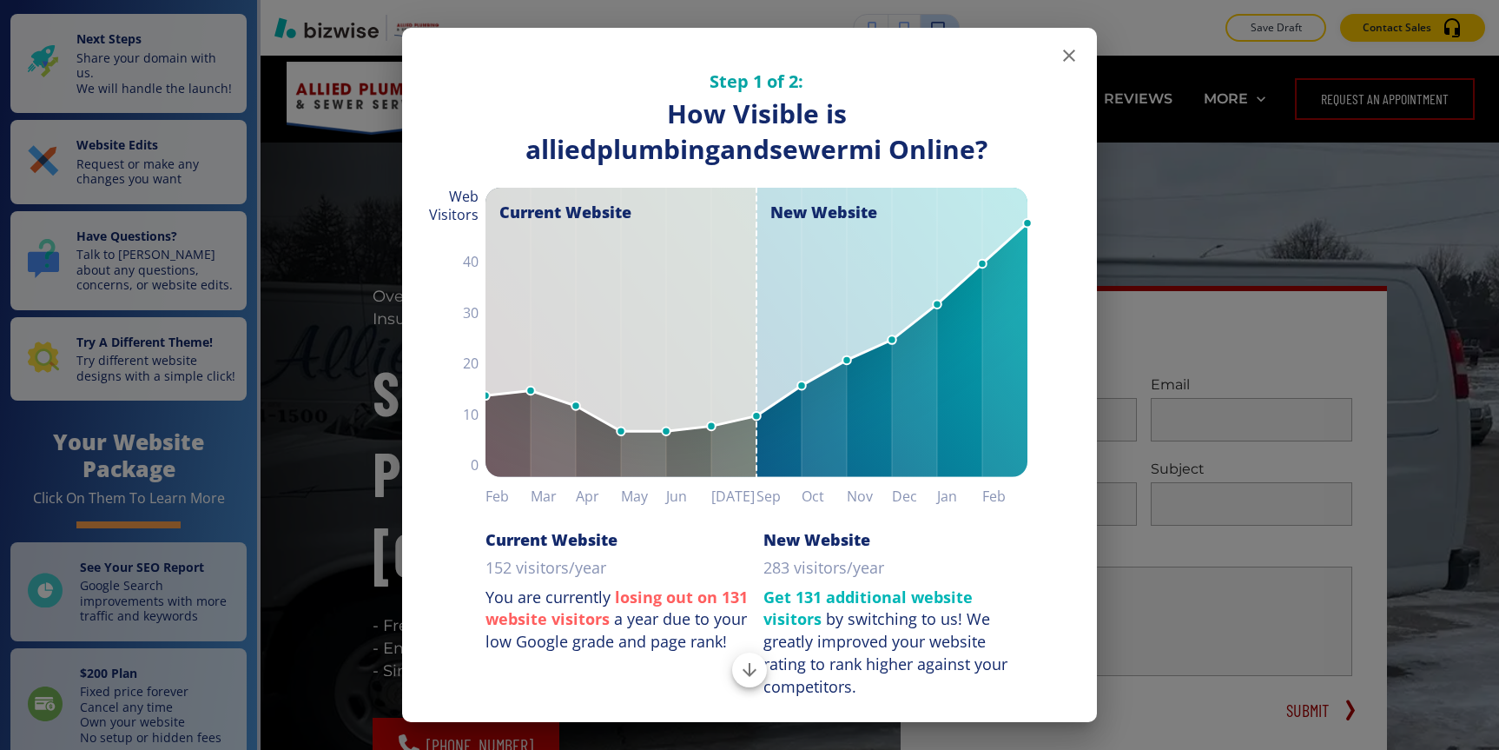
click at [1066, 48] on icon "button" at bounding box center [1069, 55] width 21 height 21
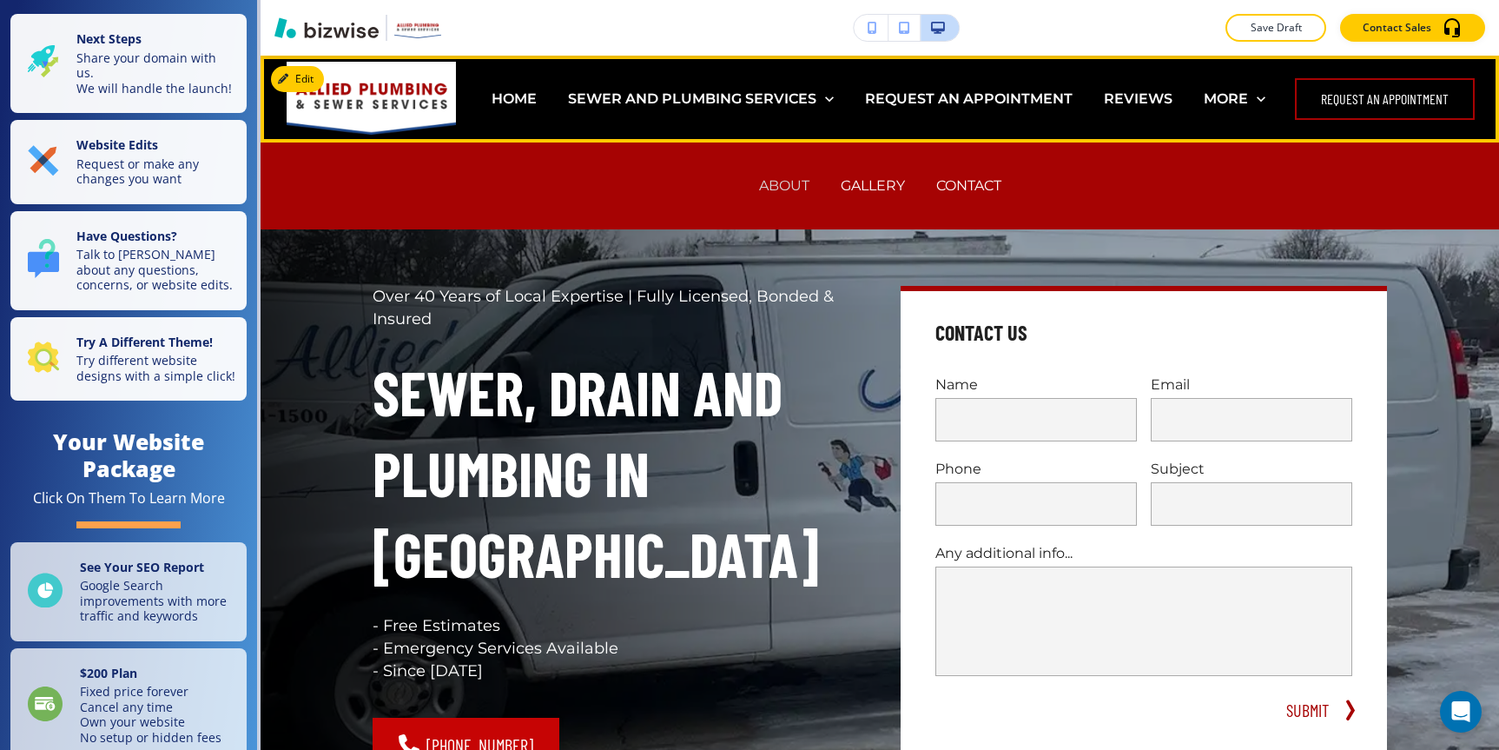
click at [769, 190] on p "ABOUT" at bounding box center [784, 185] width 50 height 20
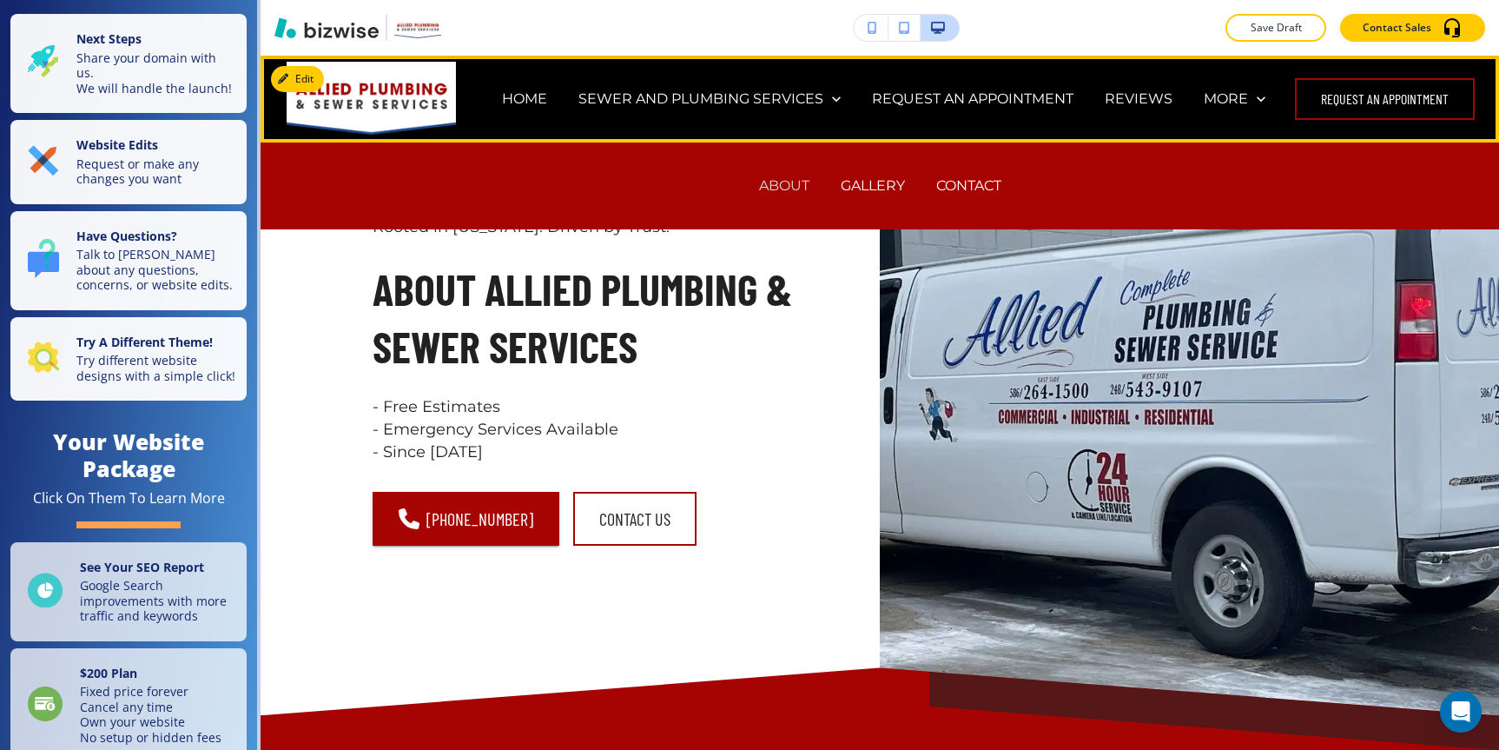
click at [772, 185] on p "ABOUT" at bounding box center [784, 185] width 50 height 20
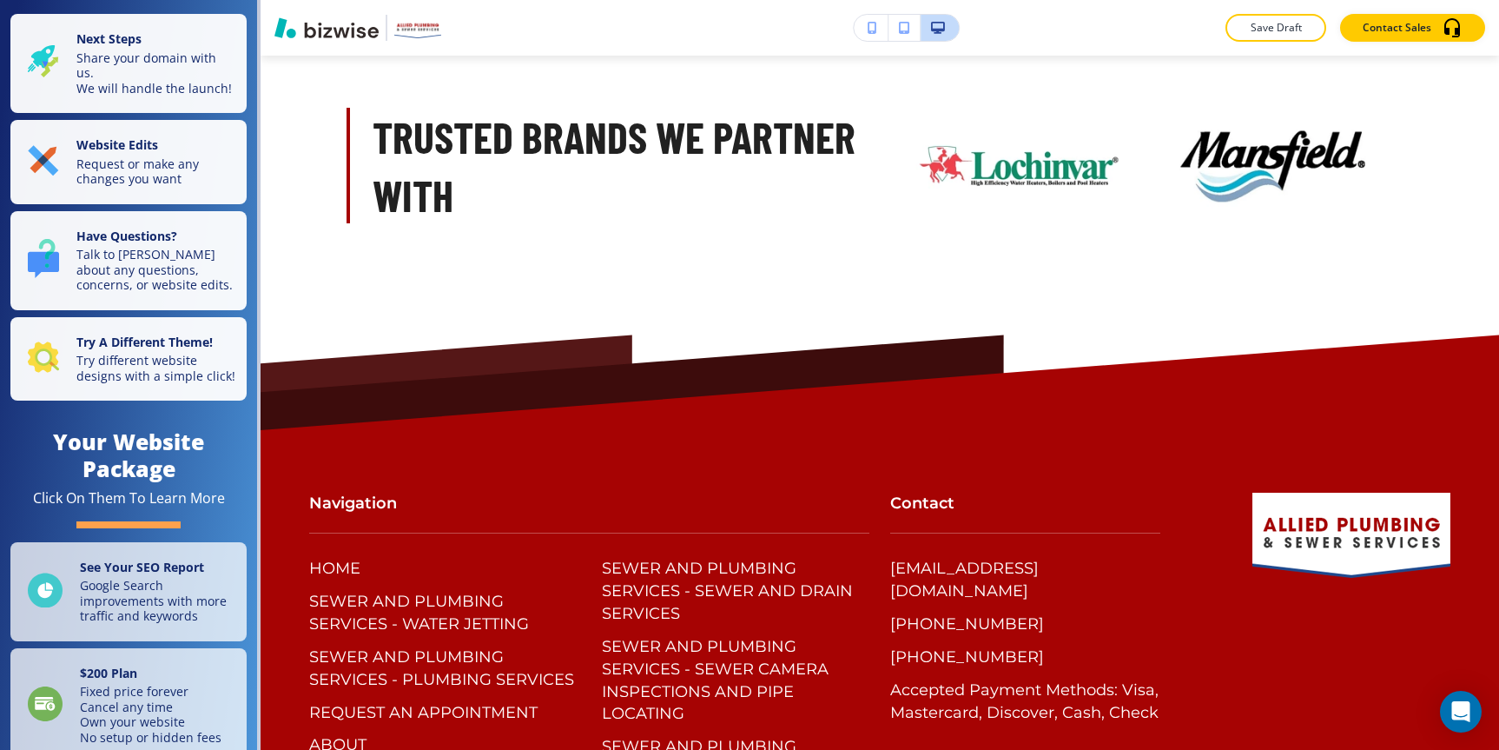
scroll to position [5055, 0]
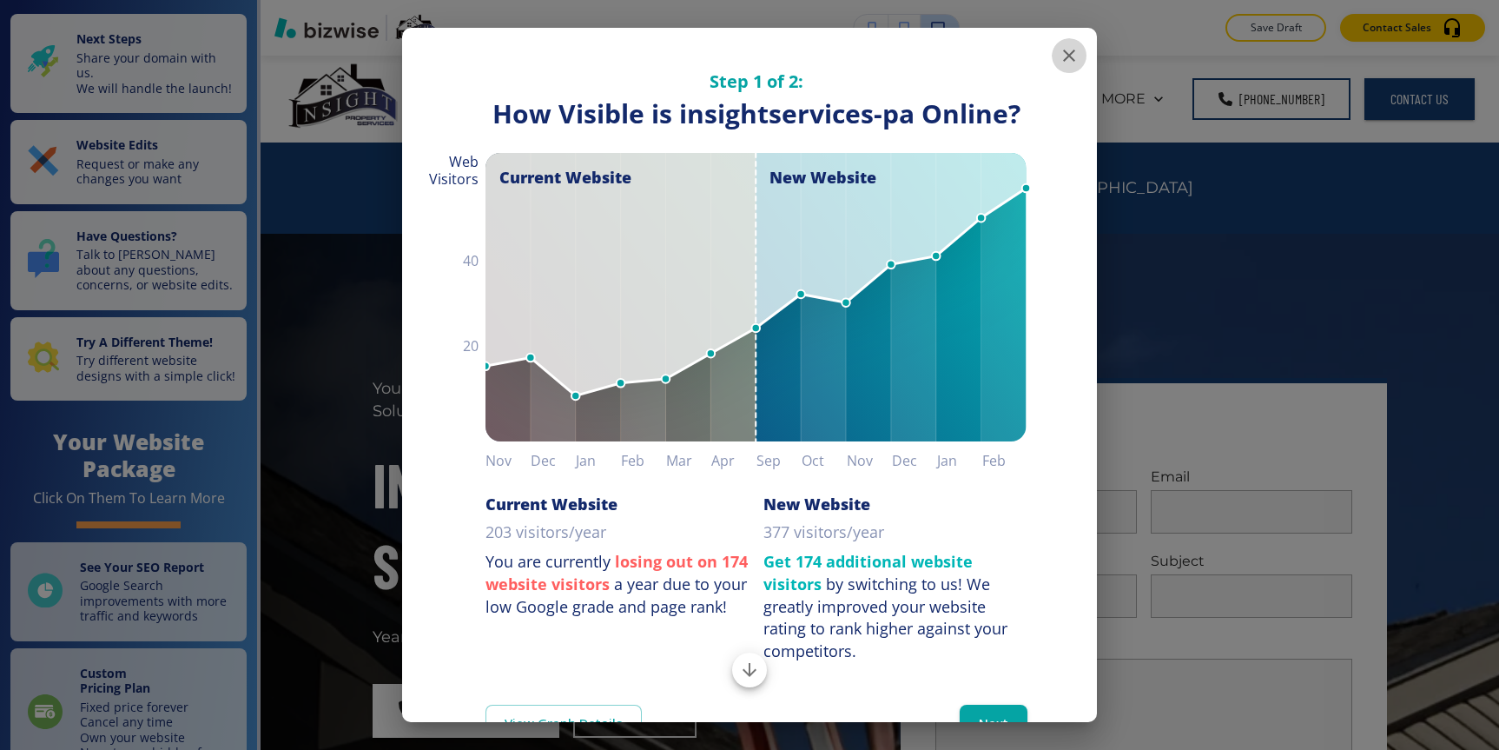
click at [1062, 59] on icon "button" at bounding box center [1069, 55] width 21 height 21
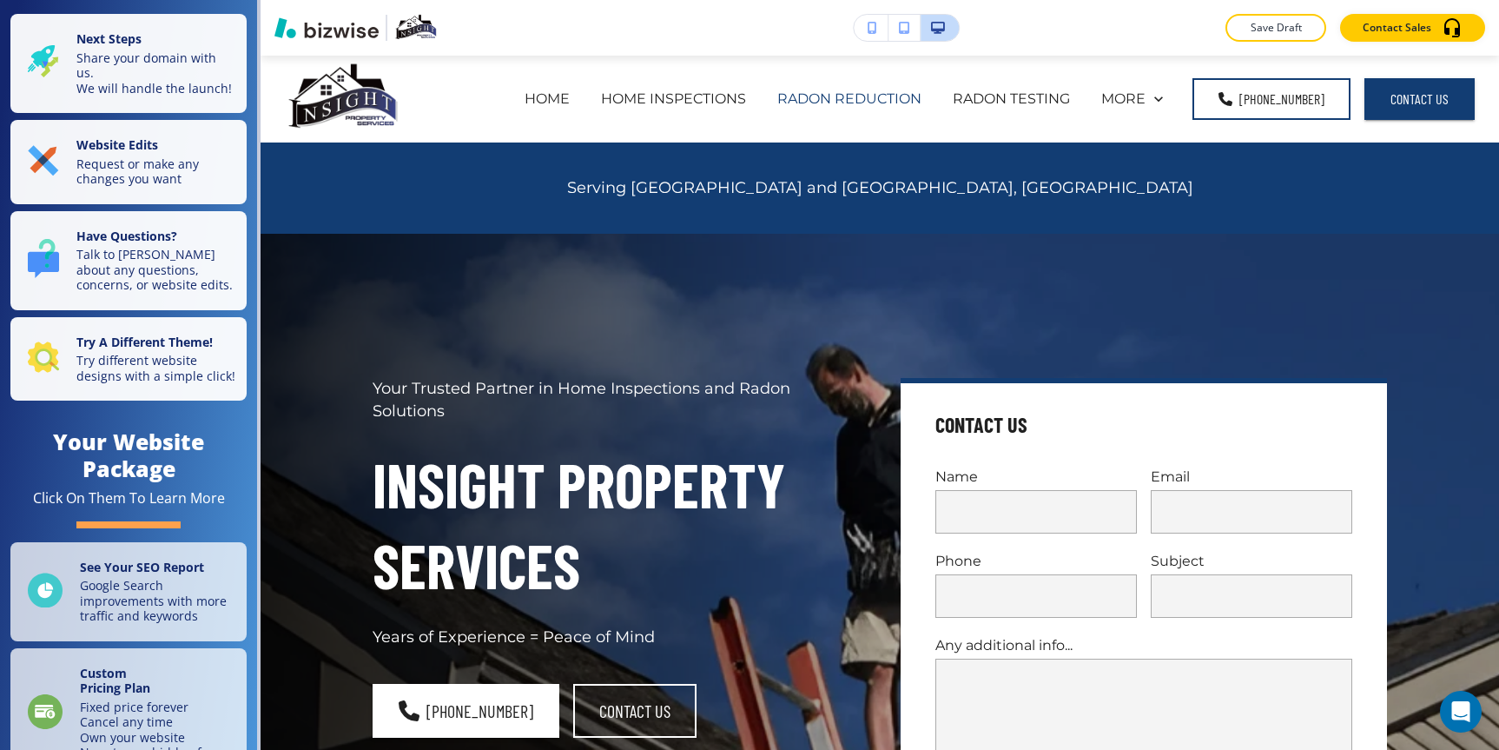
click at [892, 97] on p "RADON REDUCTION" at bounding box center [850, 99] width 144 height 20
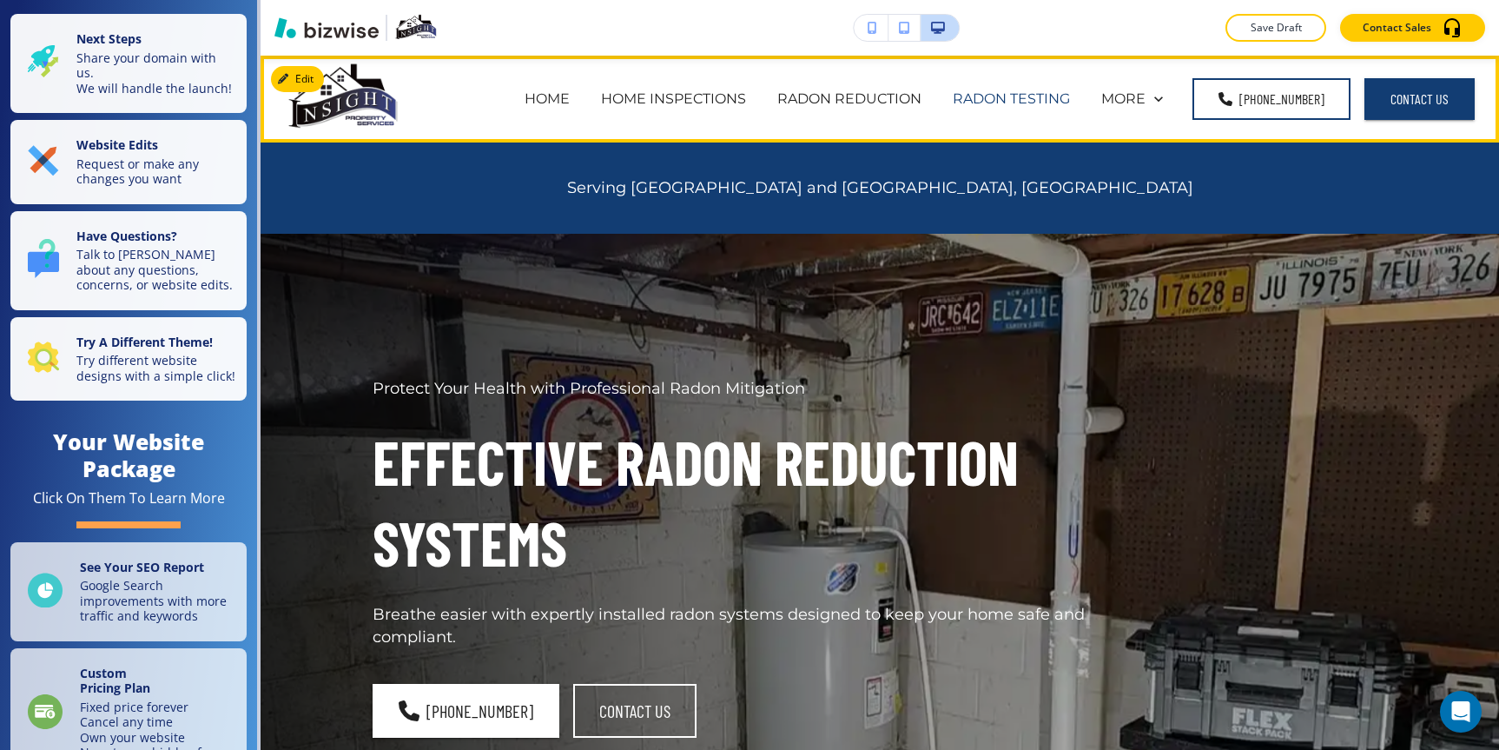
click at [1001, 102] on p "RADON TESTING" at bounding box center [1011, 99] width 117 height 20
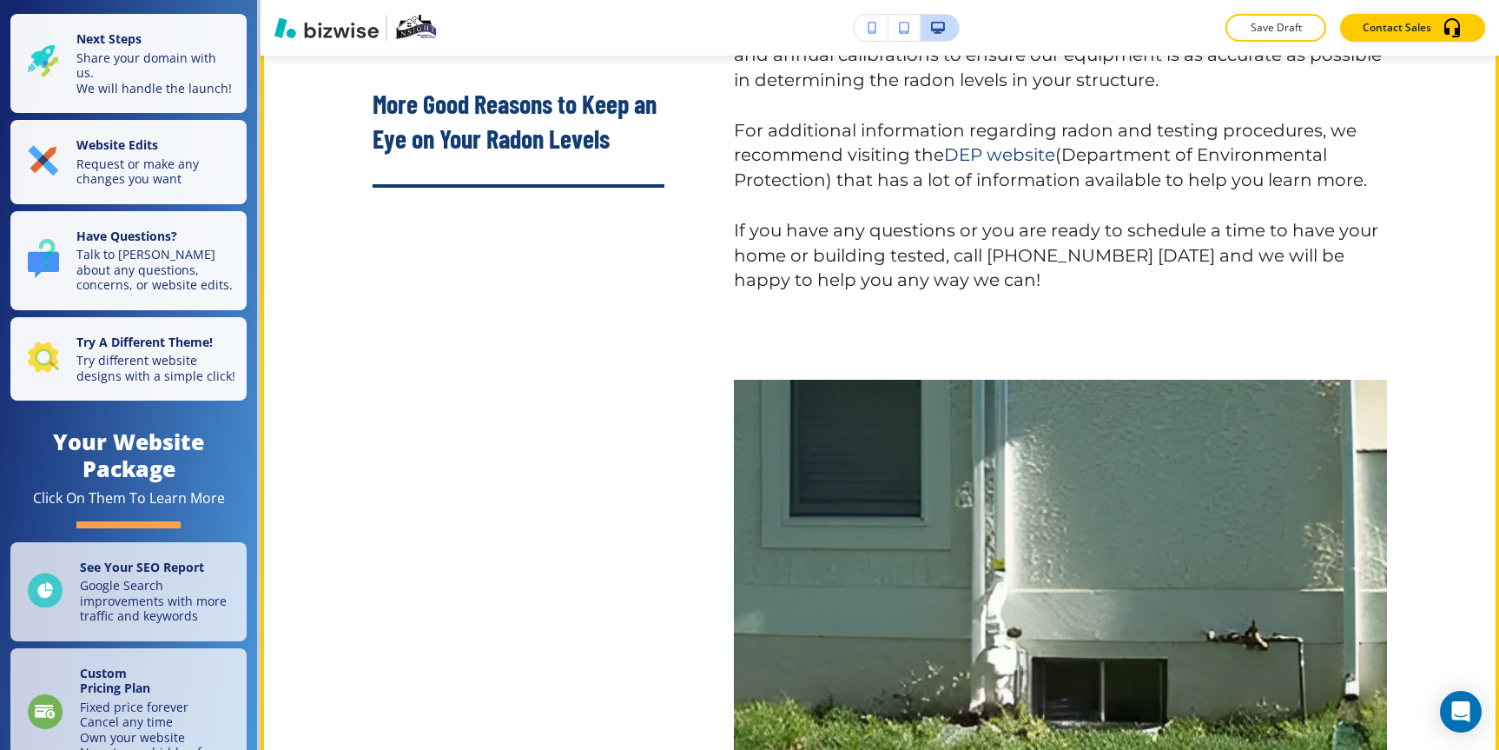
scroll to position [2330, 0]
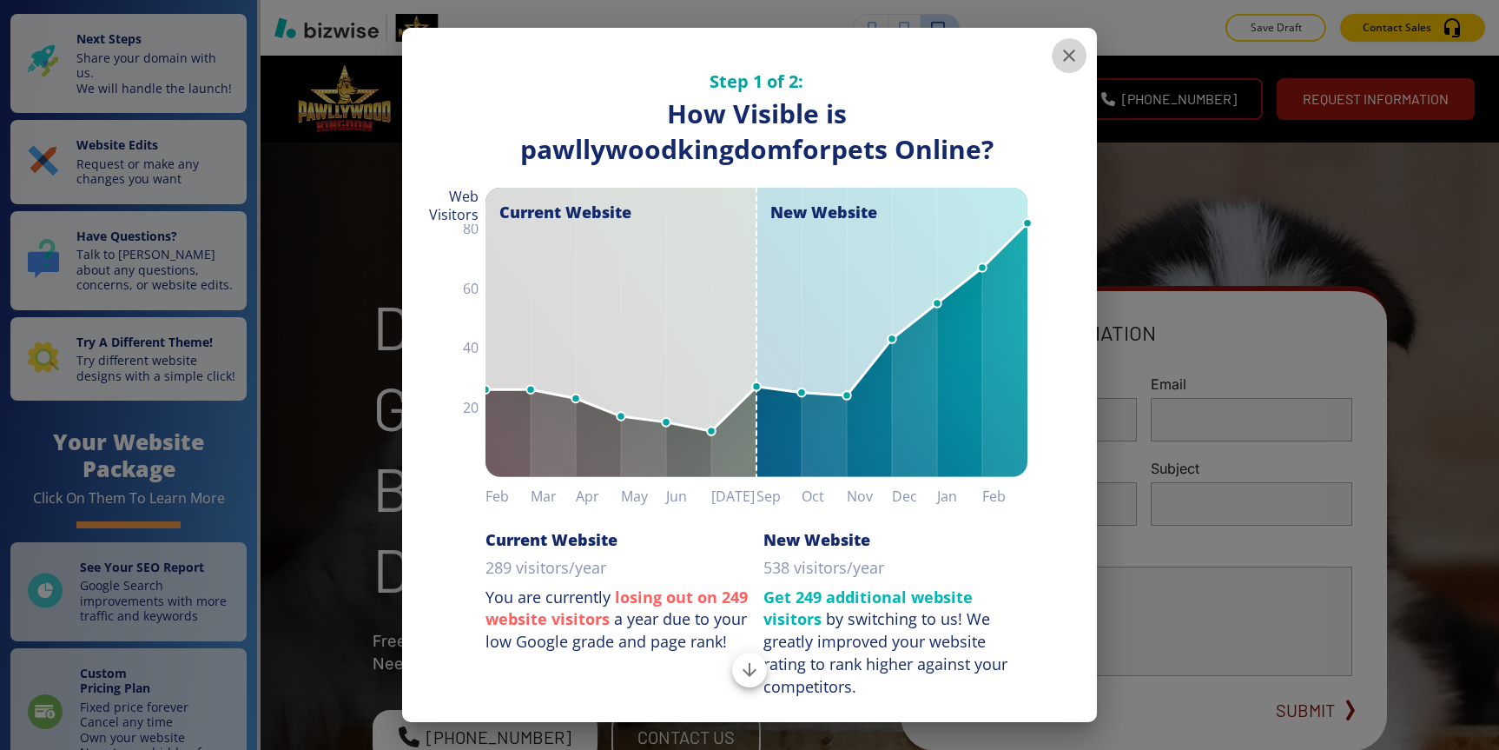
click at [1069, 51] on icon "button" at bounding box center [1069, 55] width 21 height 21
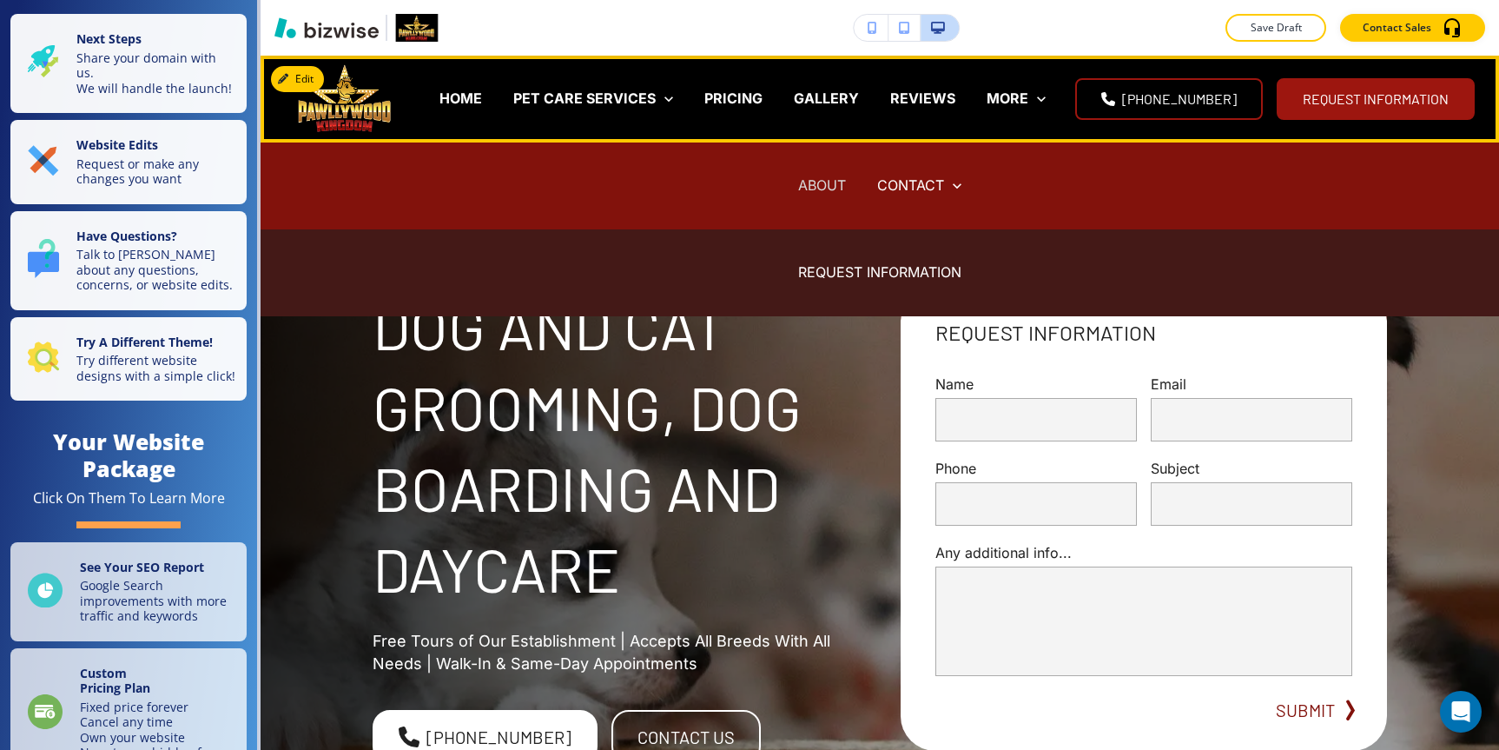
click at [823, 182] on p "ABOUT" at bounding box center [822, 185] width 48 height 20
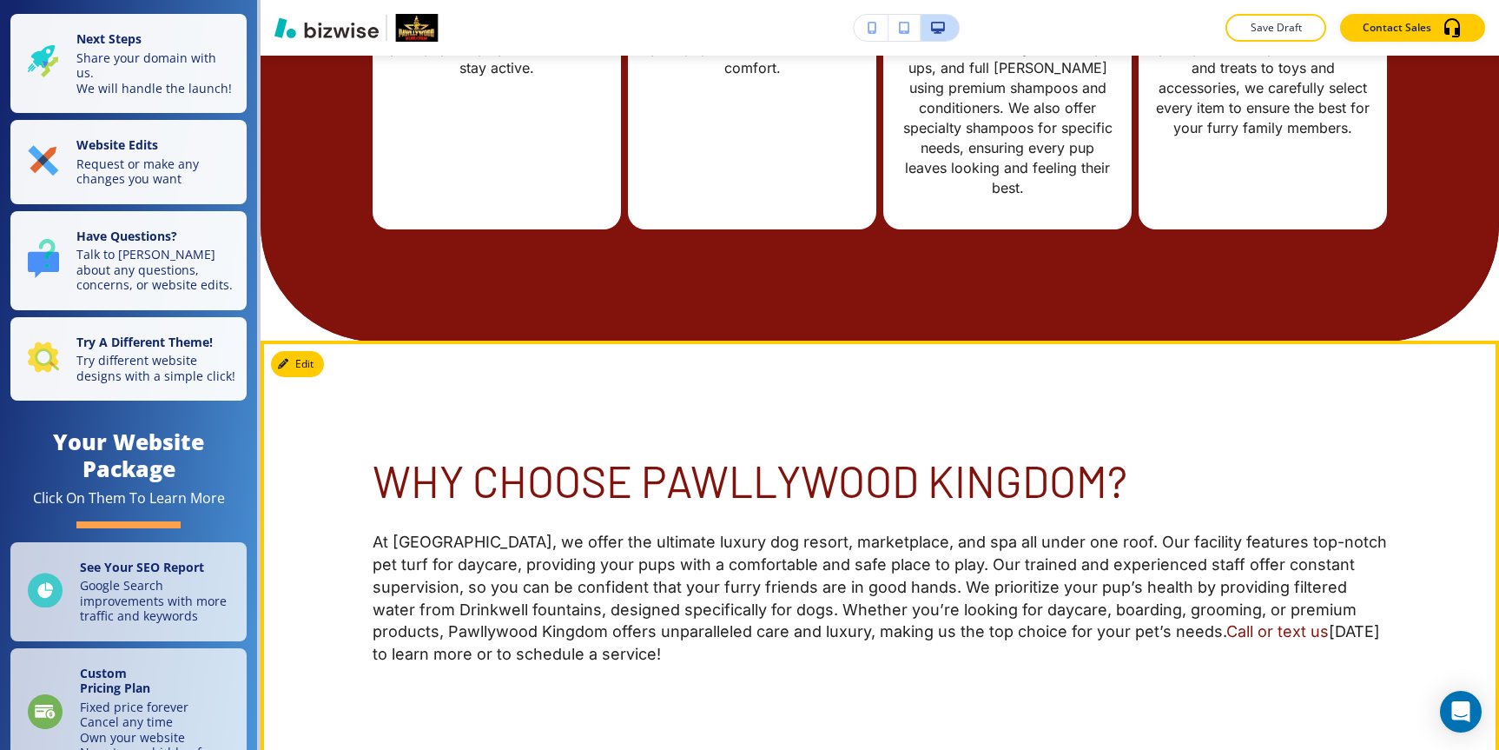
scroll to position [2634, 0]
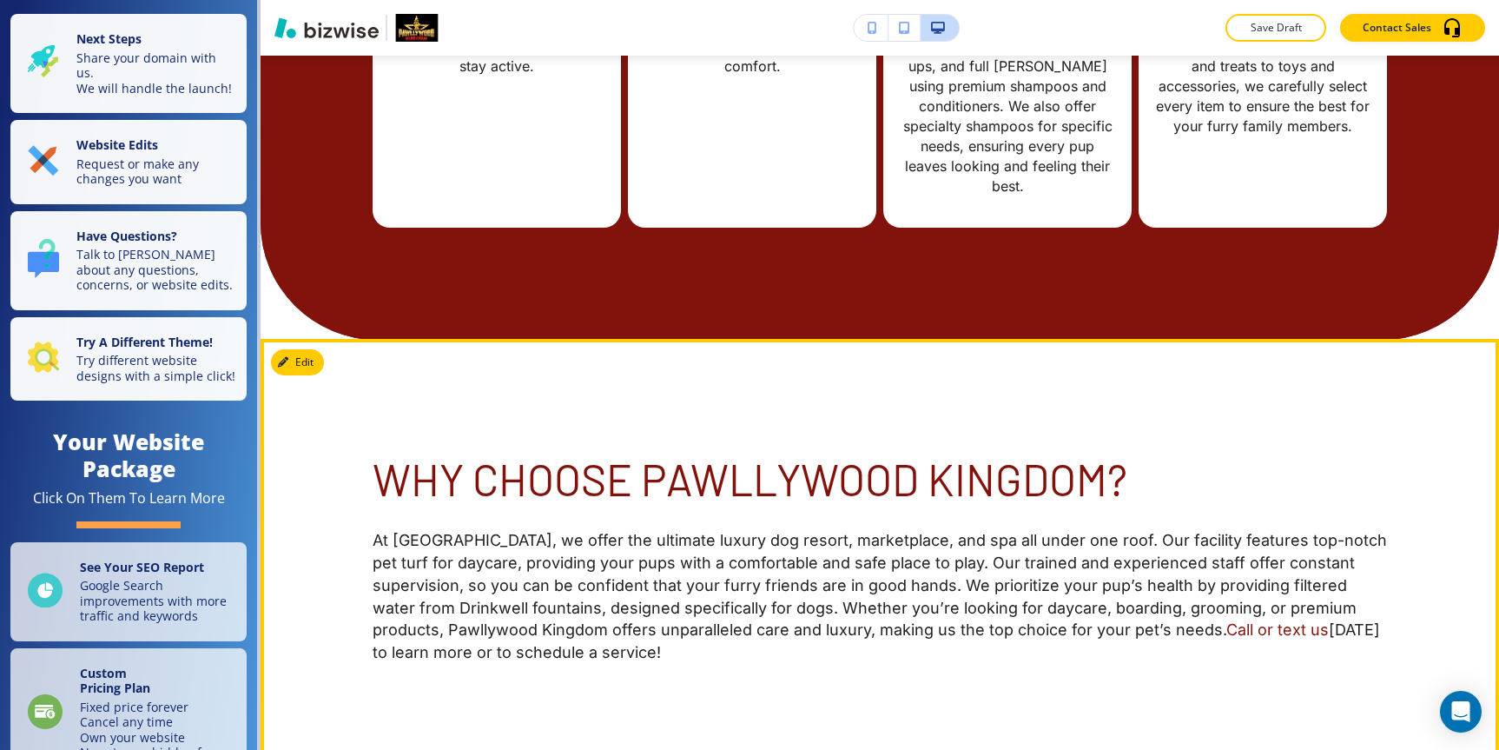
click at [401, 453] on span "Why Choose Pawllywood Kingdom?" at bounding box center [750, 479] width 755 height 52
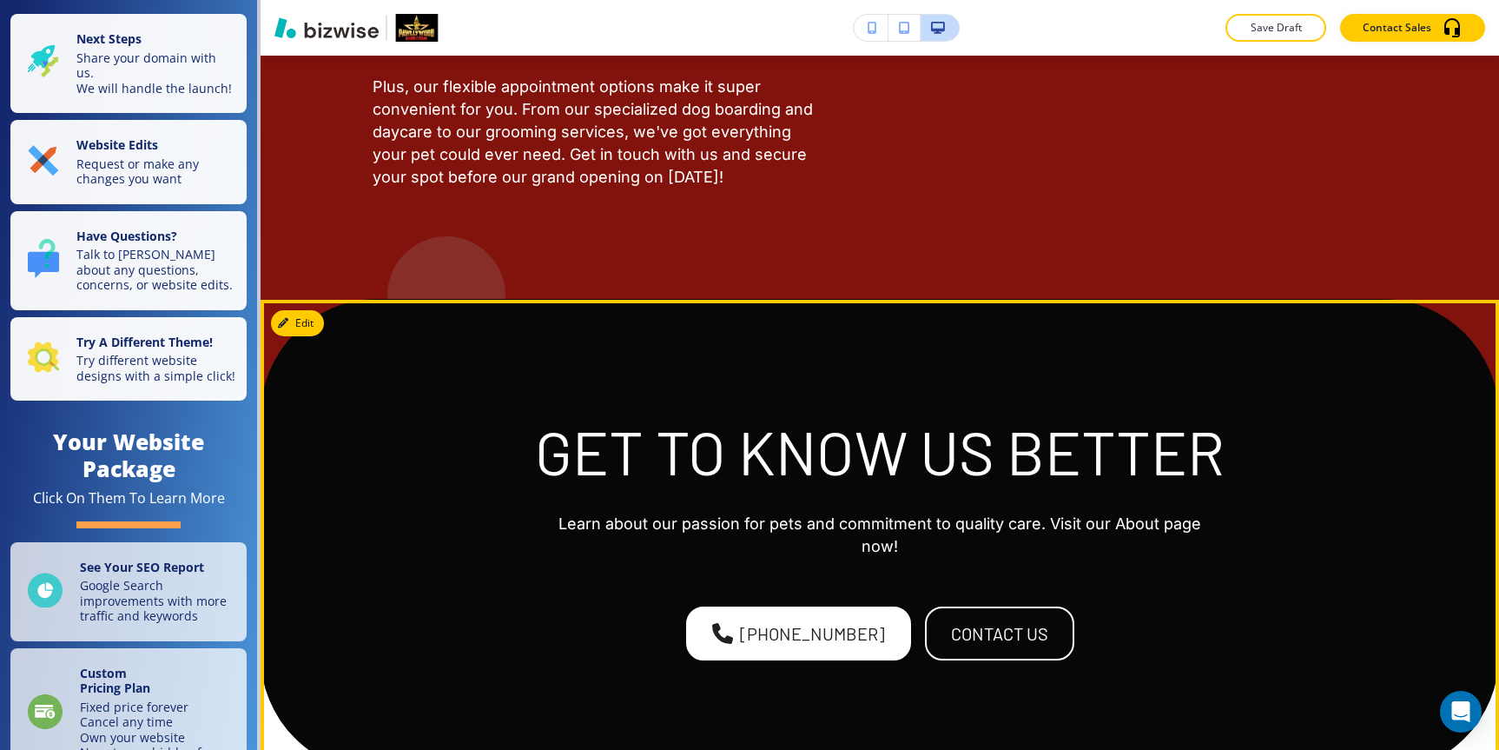
scroll to position [5552, 0]
